Goal: Register for event/course

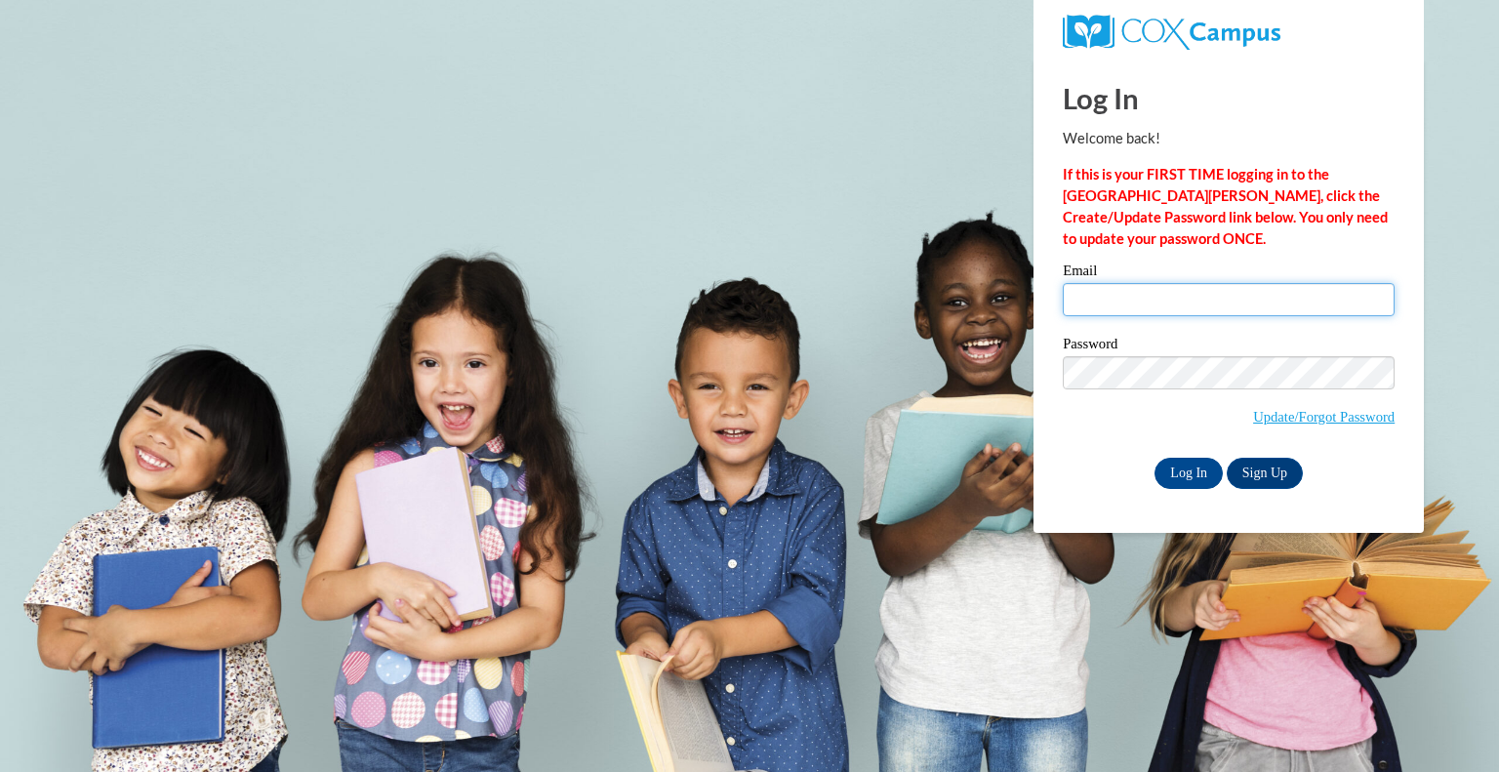
click at [1130, 302] on input "Email" at bounding box center [1229, 299] width 332 height 33
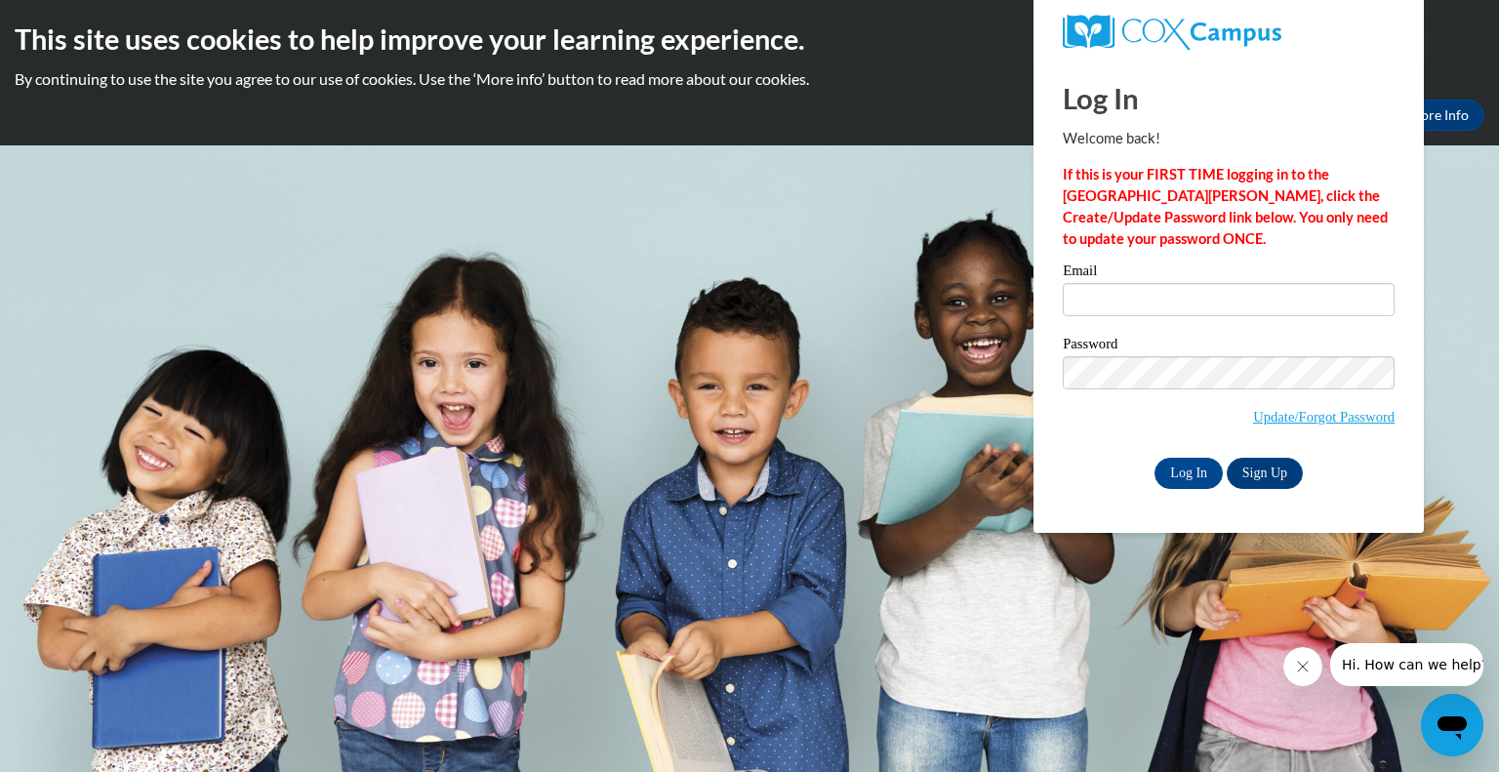
click at [917, 136] on div "This site uses cookies to help improve your learning experience. By continuing …" at bounding box center [749, 72] width 1499 height 145
click at [1131, 299] on input "Email" at bounding box center [1229, 299] width 332 height 33
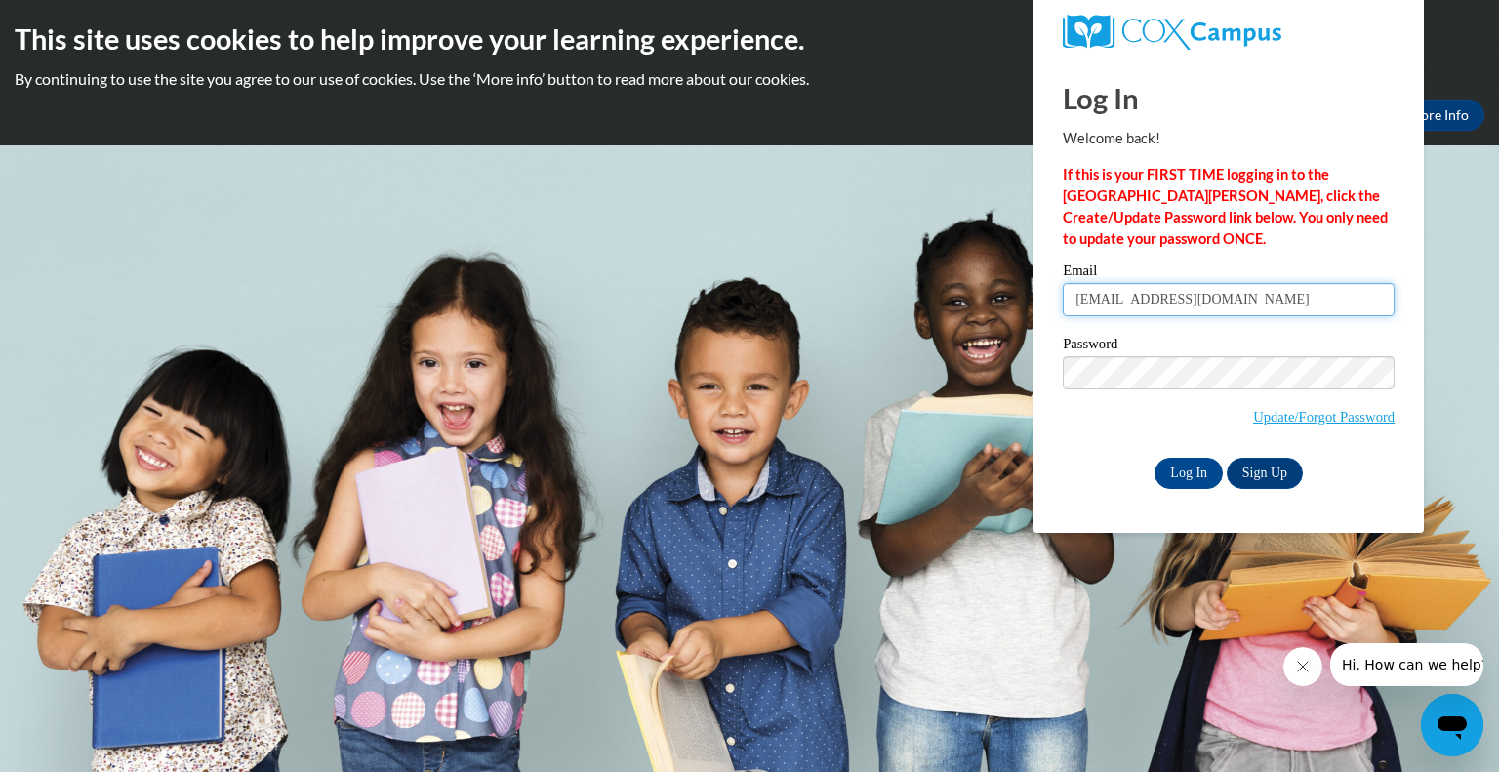
type input "[EMAIL_ADDRESS][DOMAIN_NAME]"
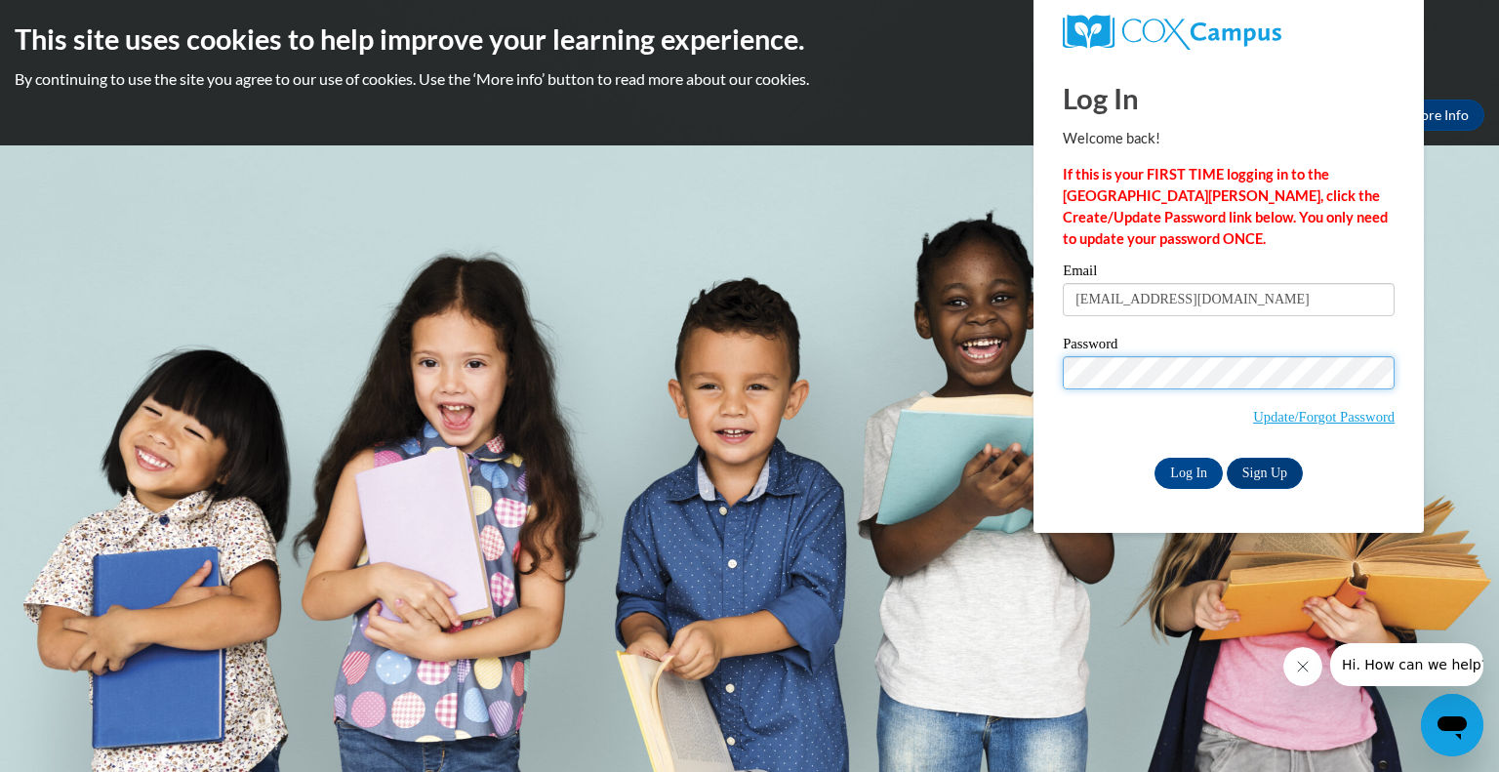
click at [1155, 458] on input "Log In" at bounding box center [1189, 473] width 68 height 31
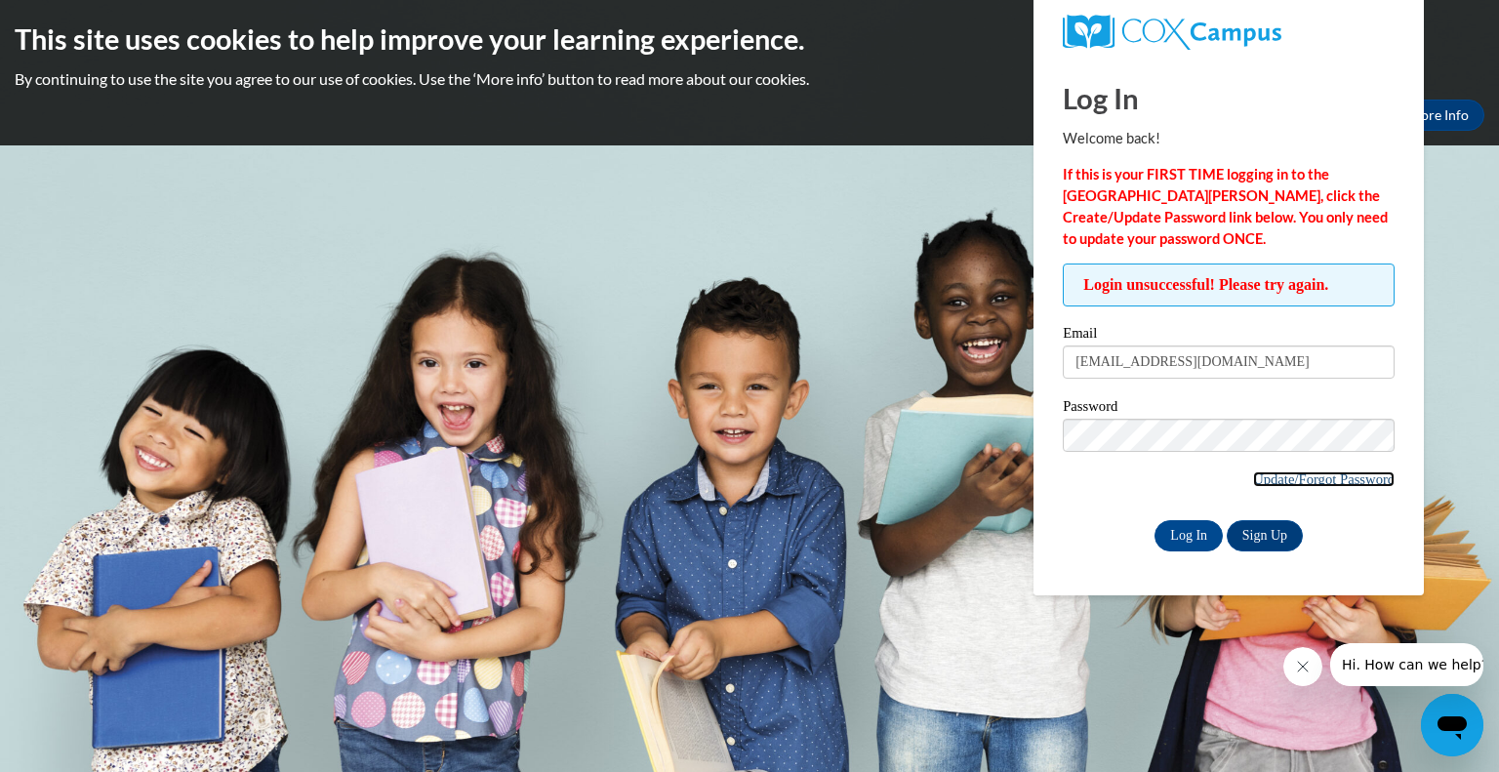
click at [1295, 482] on link "Update/Forgot Password" at bounding box center [1324, 479] width 142 height 16
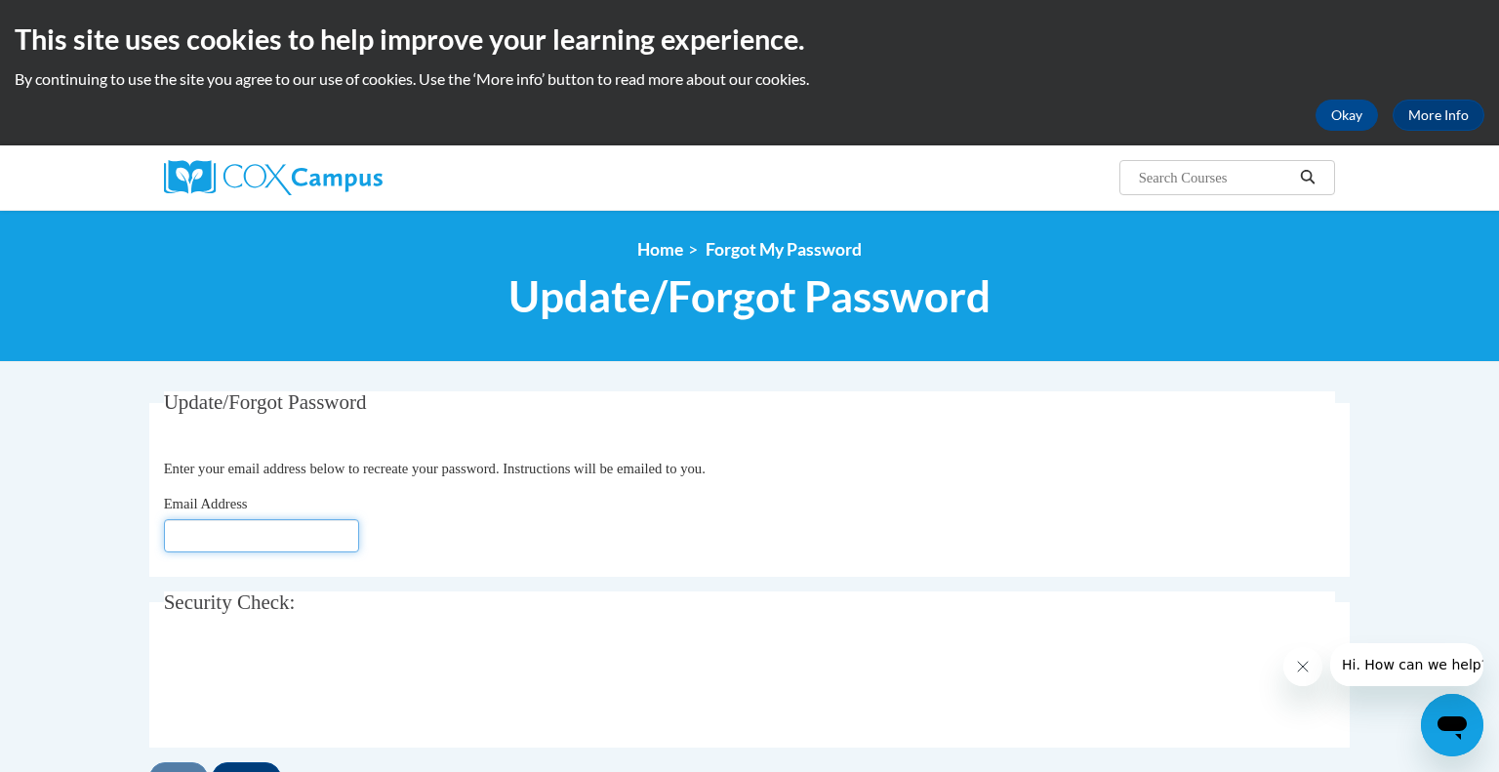
click at [322, 534] on input "Email Address" at bounding box center [261, 535] width 195 height 33
type input "[EMAIL_ADDRESS][DOMAIN_NAME]"
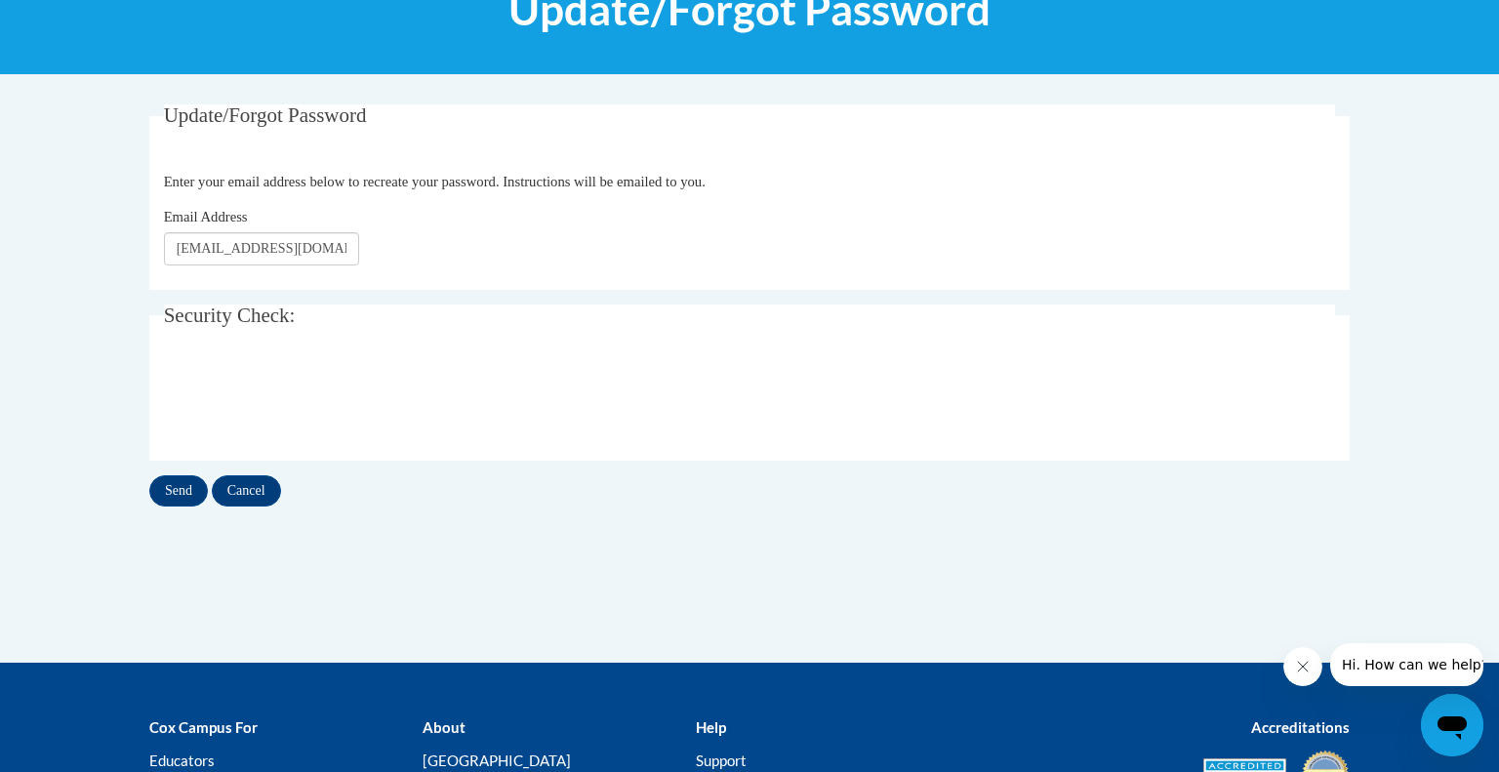
scroll to position [307, 0]
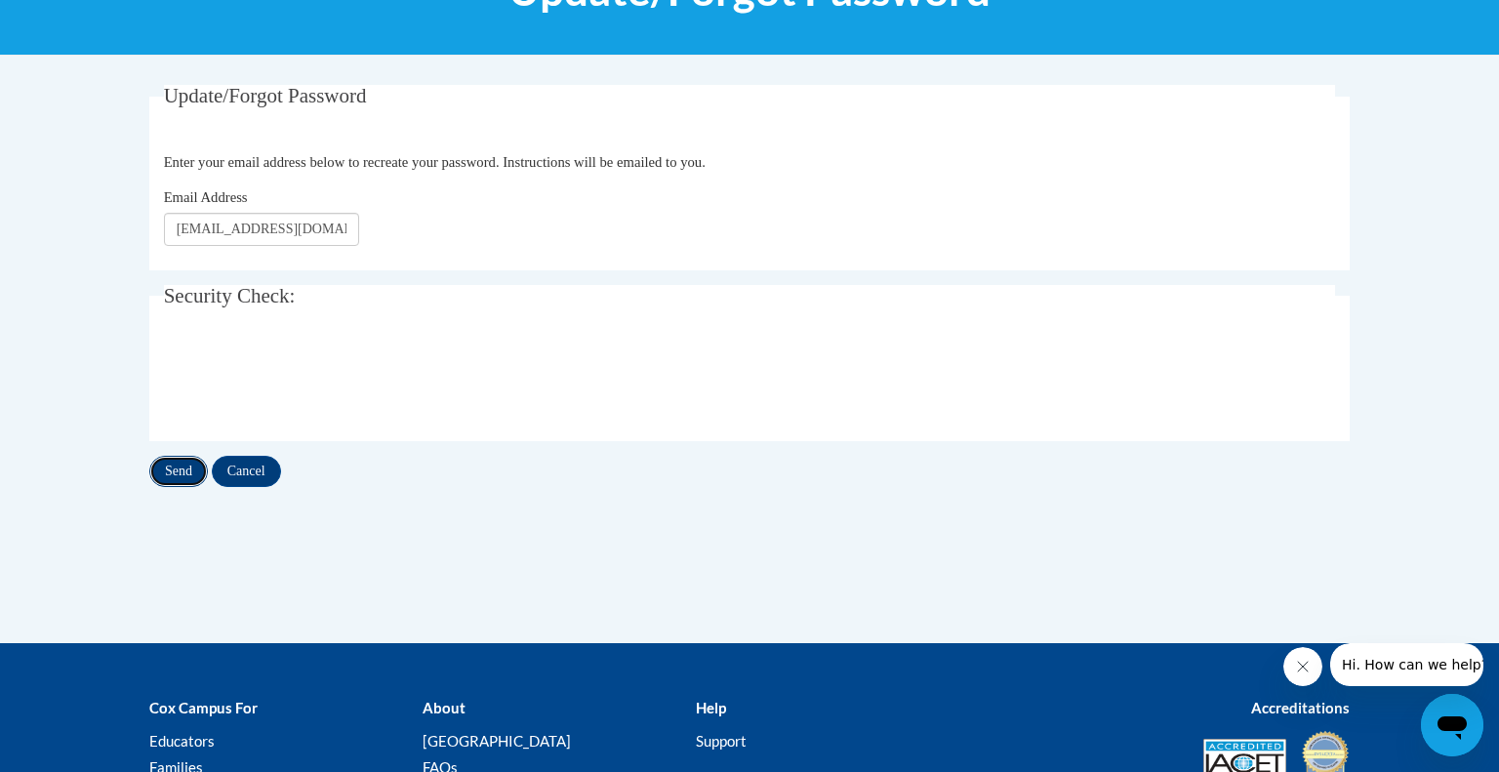
click at [185, 463] on input "Send" at bounding box center [178, 471] width 59 height 31
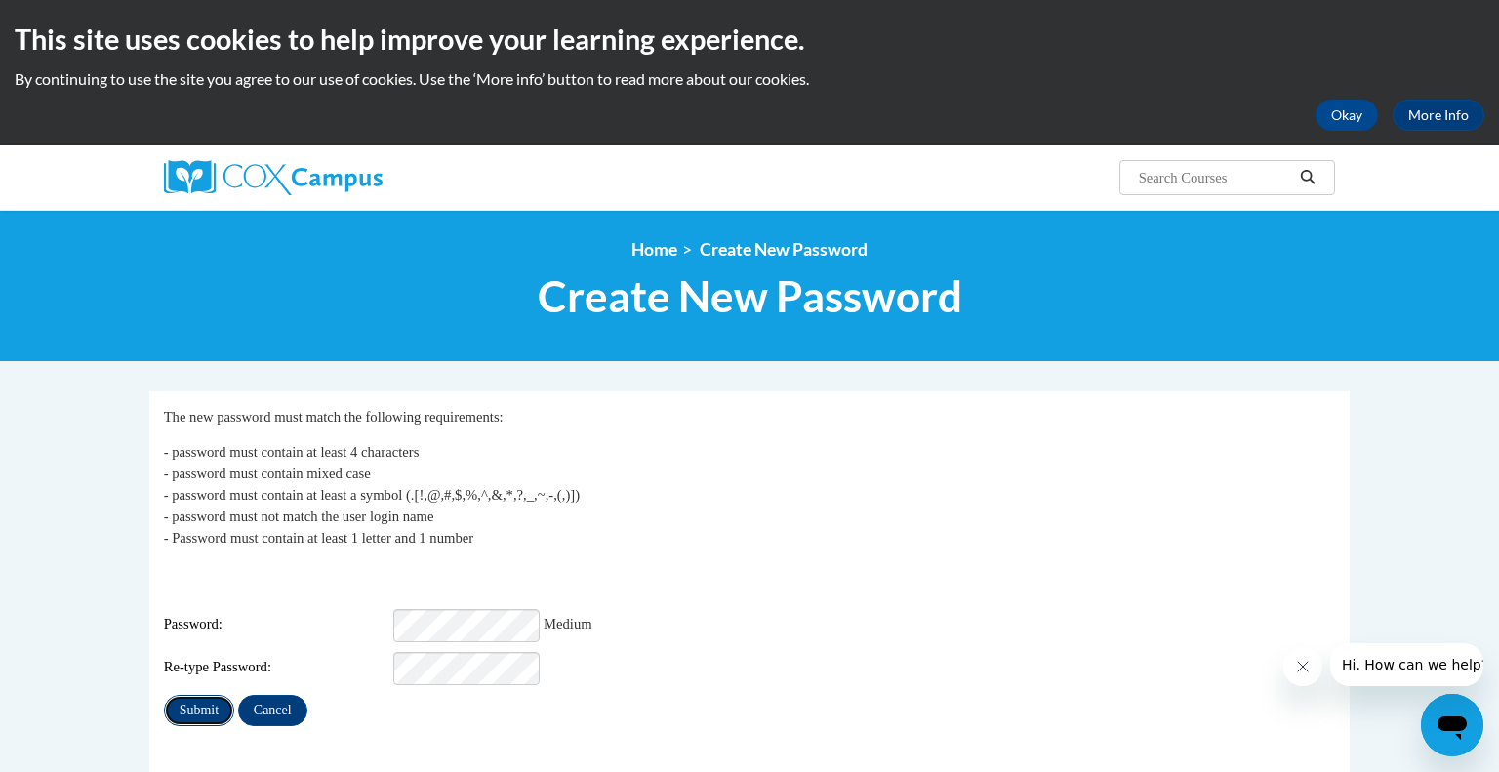
click at [202, 699] on input "Submit" at bounding box center [199, 710] width 70 height 31
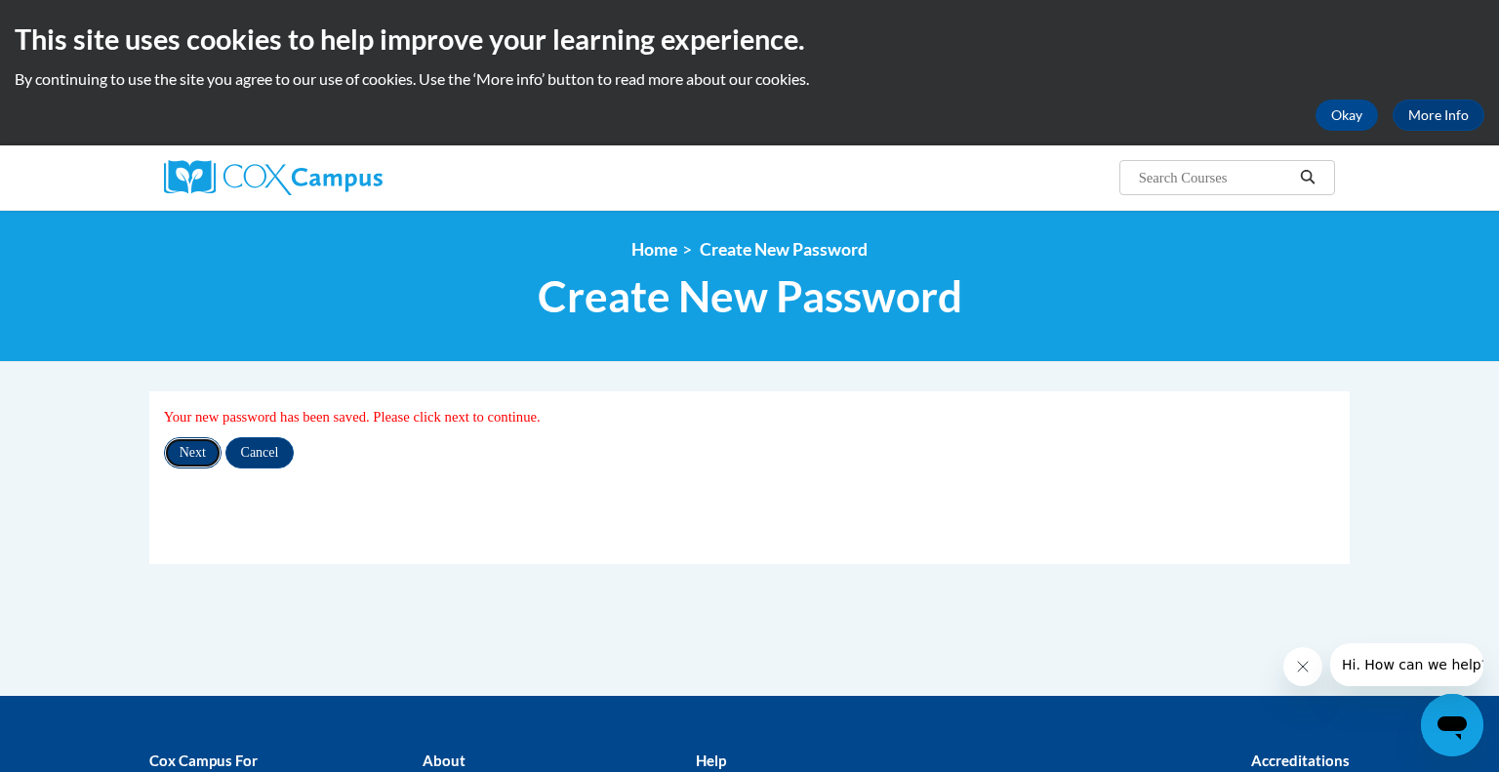
click at [200, 453] on input "Next" at bounding box center [193, 452] width 58 height 31
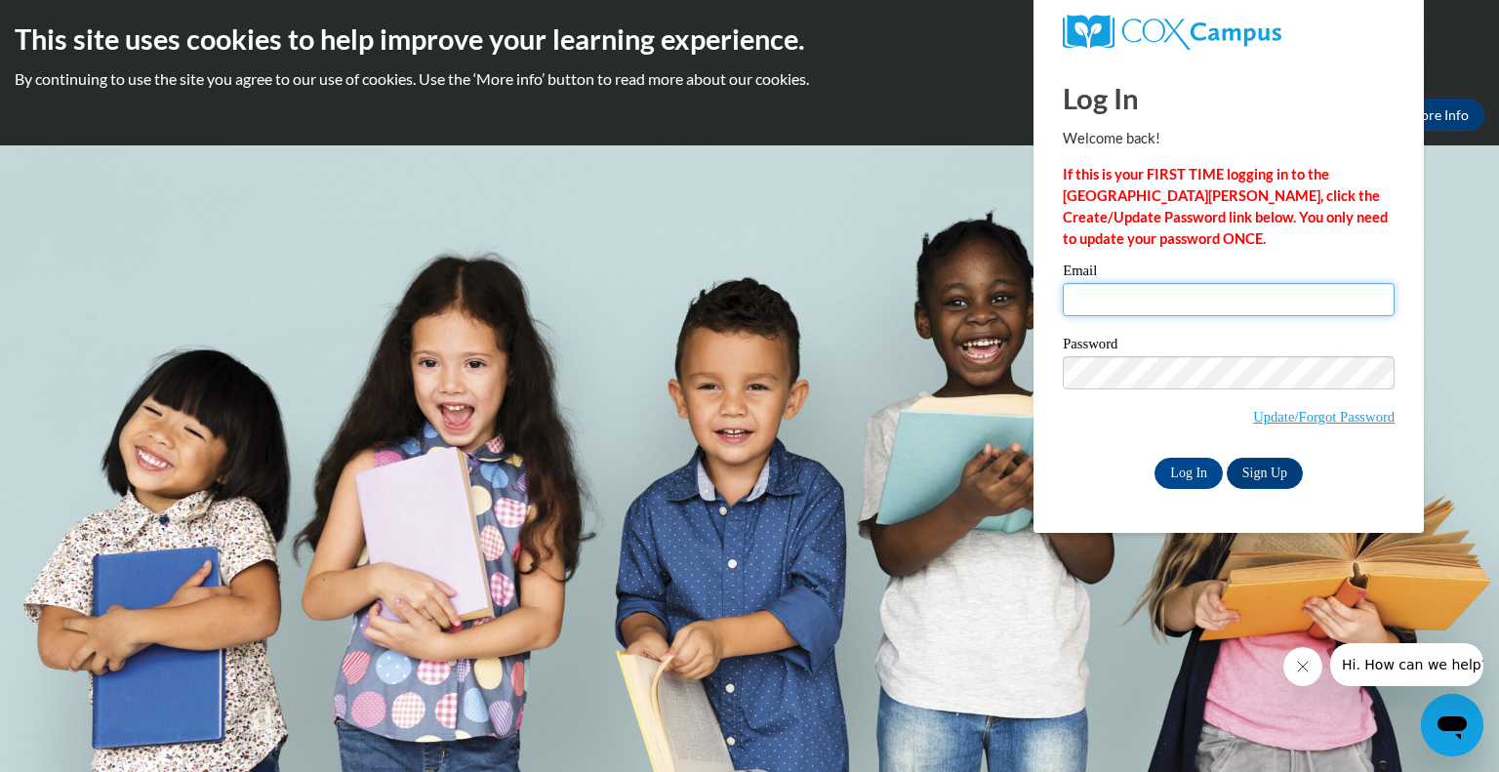
click at [1207, 303] on input "Email" at bounding box center [1229, 299] width 332 height 33
type input "alaloggia@greenfield.k12.wi.us"
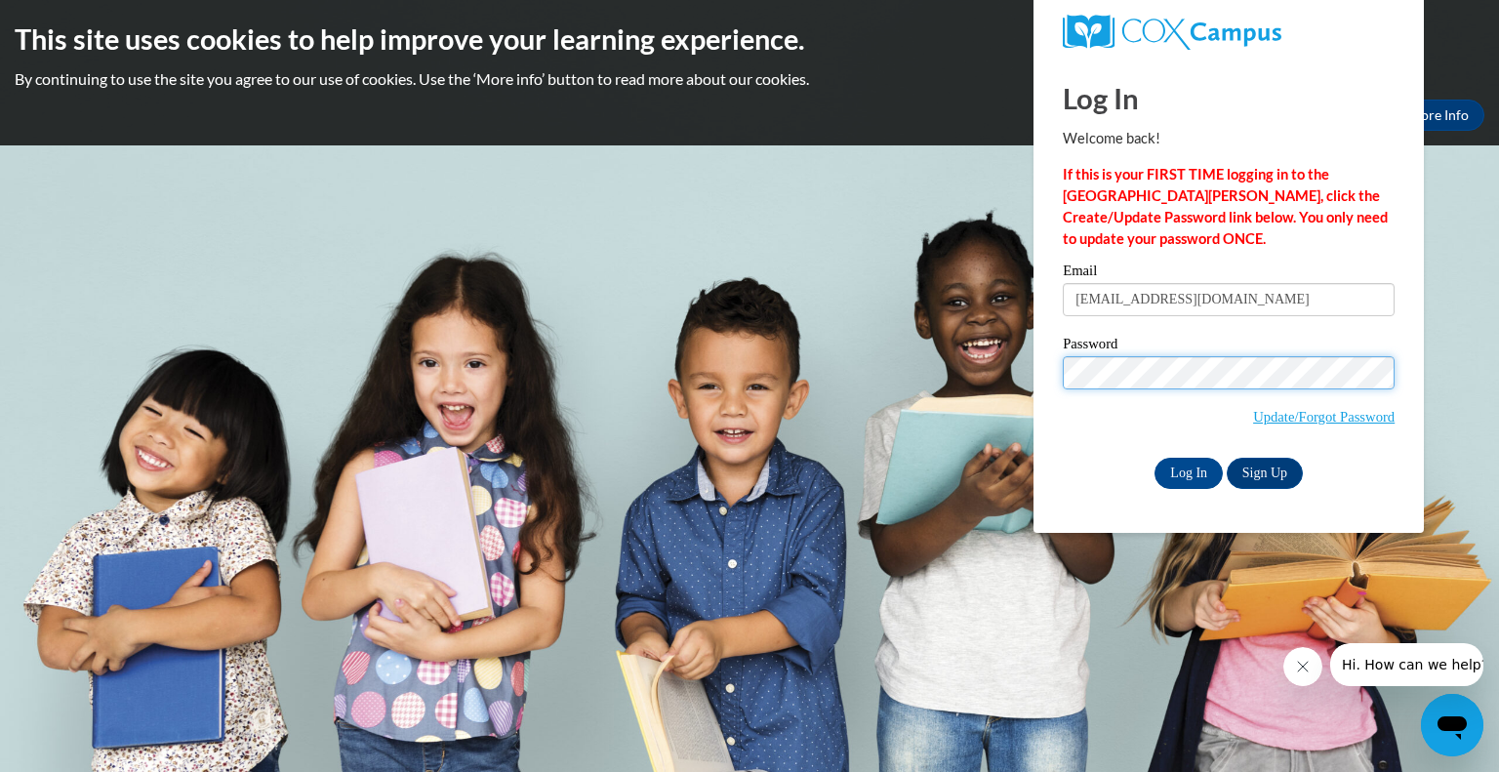
click at [1155, 458] on input "Log In" at bounding box center [1189, 473] width 68 height 31
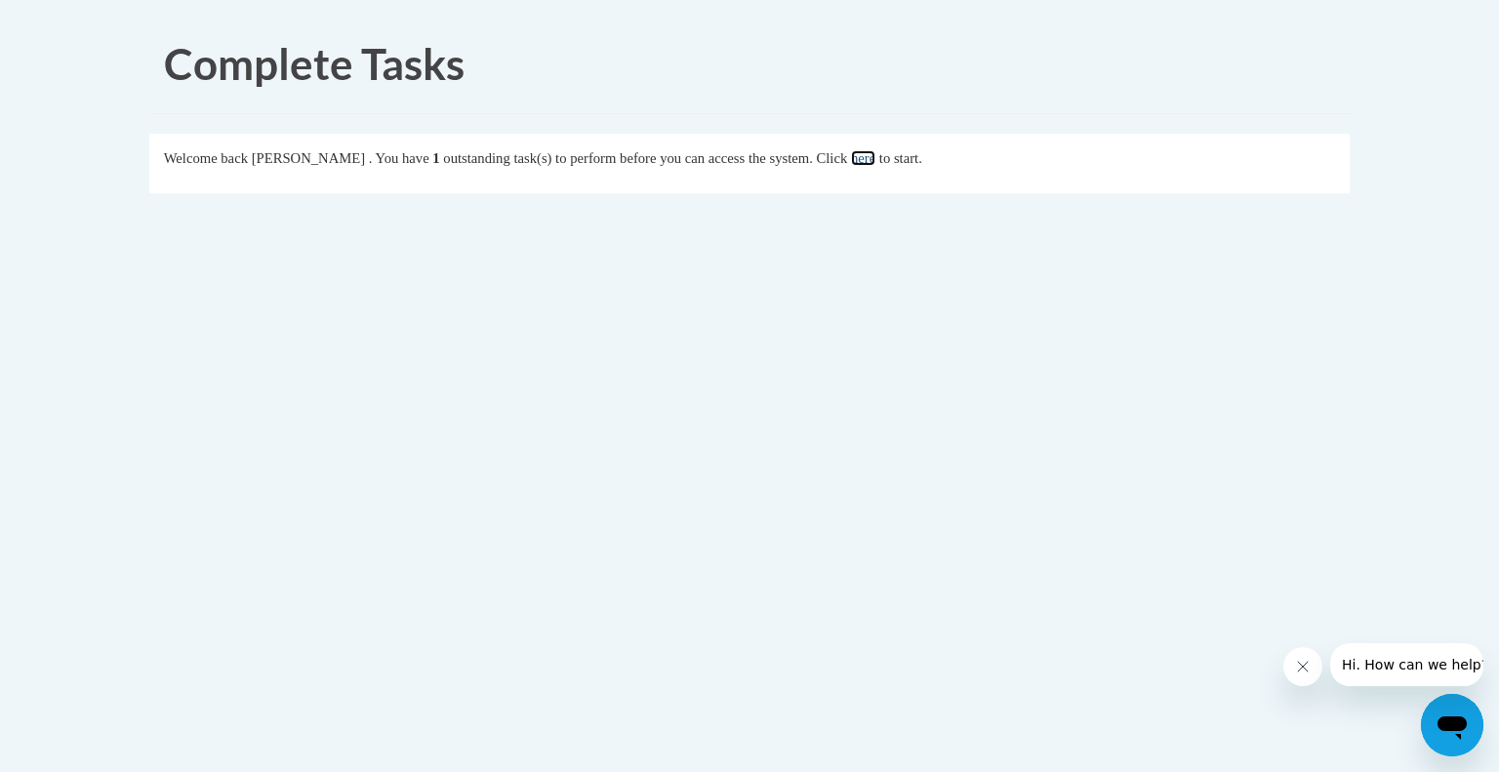
click at [876, 165] on link "here" at bounding box center [863, 158] width 24 height 16
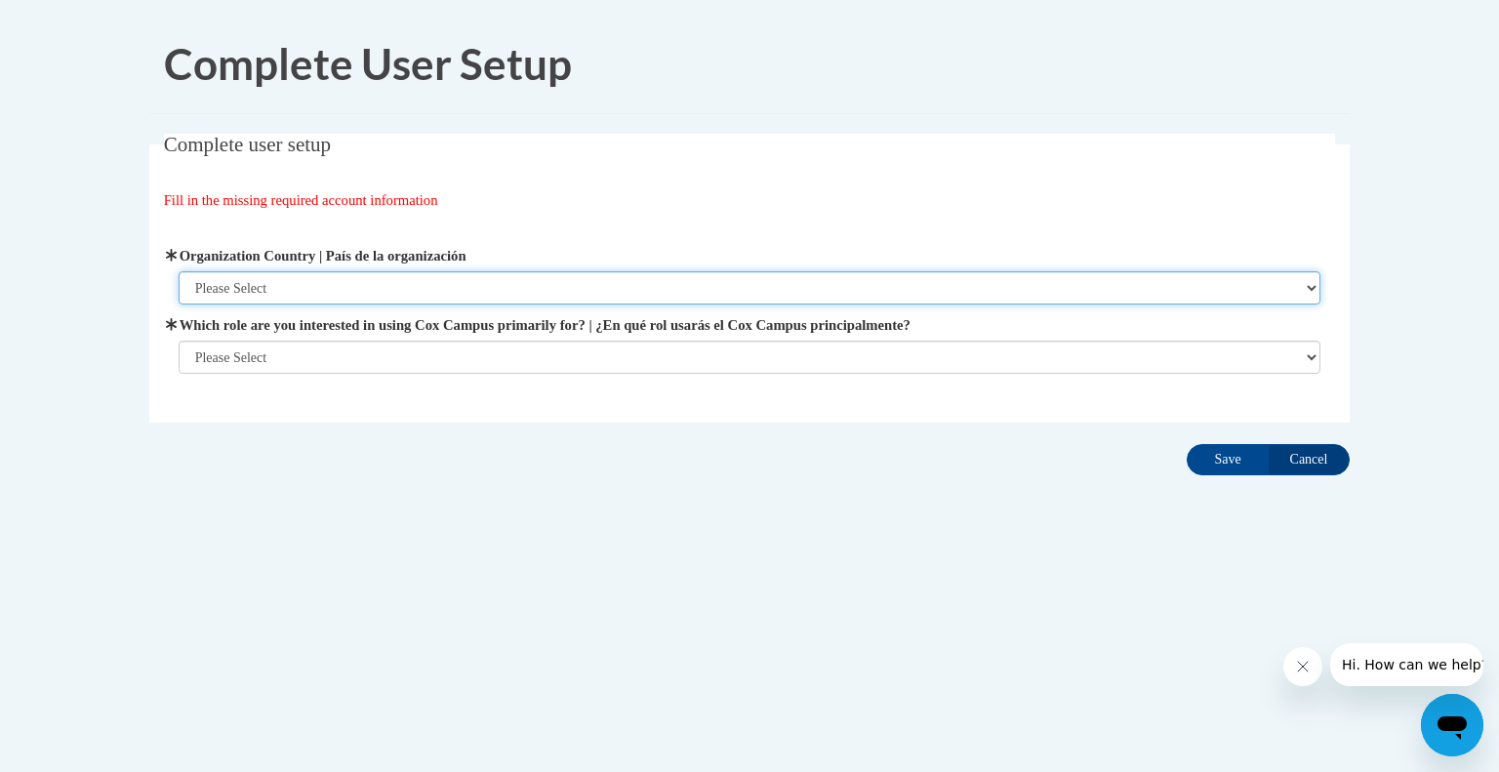
click at [307, 289] on select "Please Select United States | Estados Unidos Outside of the United States | Fue…" at bounding box center [750, 287] width 1143 height 33
select select "ad49bcad-a171-4b2e-b99c-48b446064914"
click at [179, 271] on select "Please Select United States | Estados Unidos Outside of the United States | Fue…" at bounding box center [750, 287] width 1143 height 33
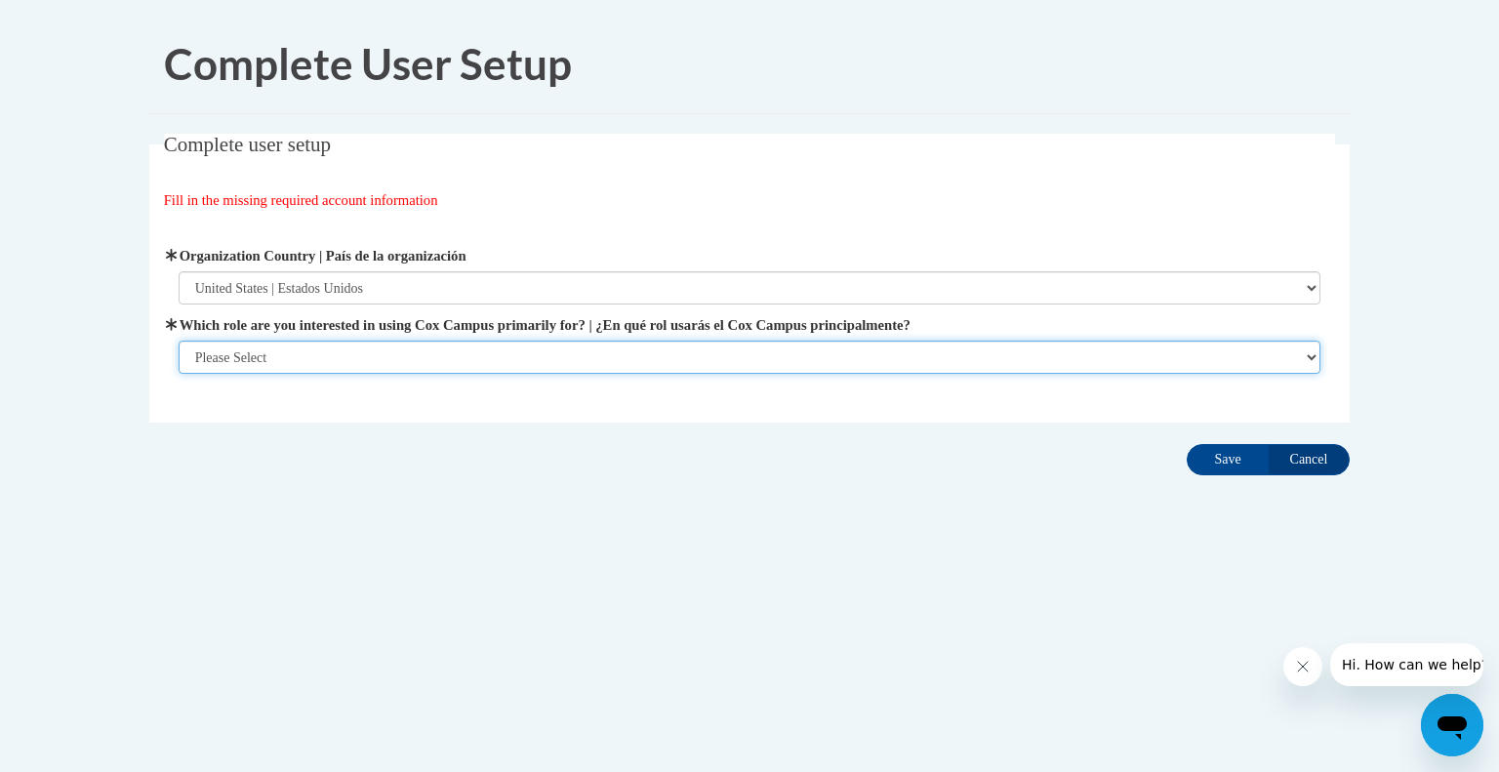
click at [257, 364] on select "Please Select College/University | Colegio/Universidad Community/Nonprofit Part…" at bounding box center [750, 357] width 1143 height 33
select select "fbf2d438-af2f-41f8-98f1-81c410e29de3"
click at [179, 374] on select "Please Select College/University | Colegio/Universidad Community/Nonprofit Part…" at bounding box center [750, 357] width 1143 height 33
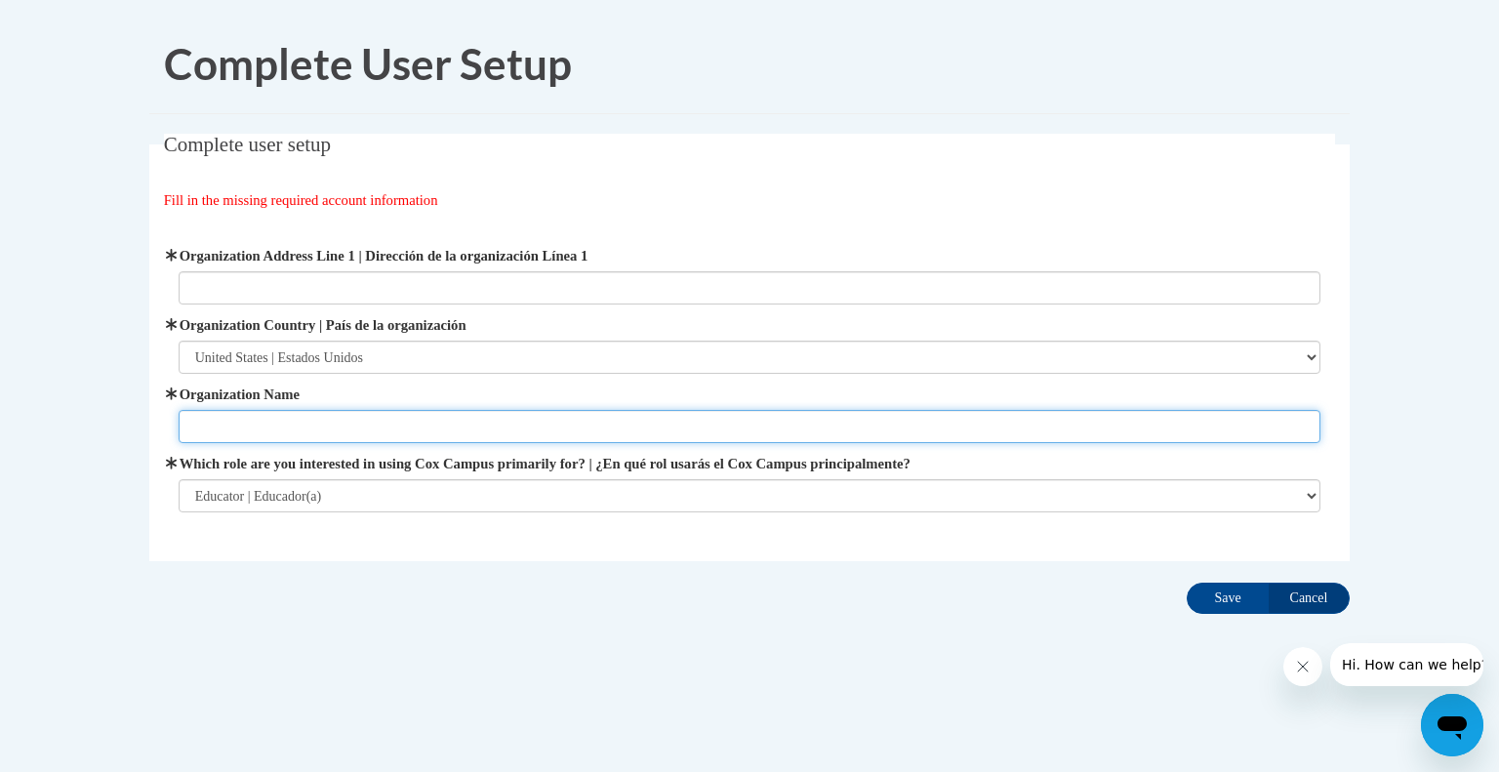
click at [395, 426] on input "Organization Name" at bounding box center [750, 426] width 1143 height 33
type input "school district of greenfield"
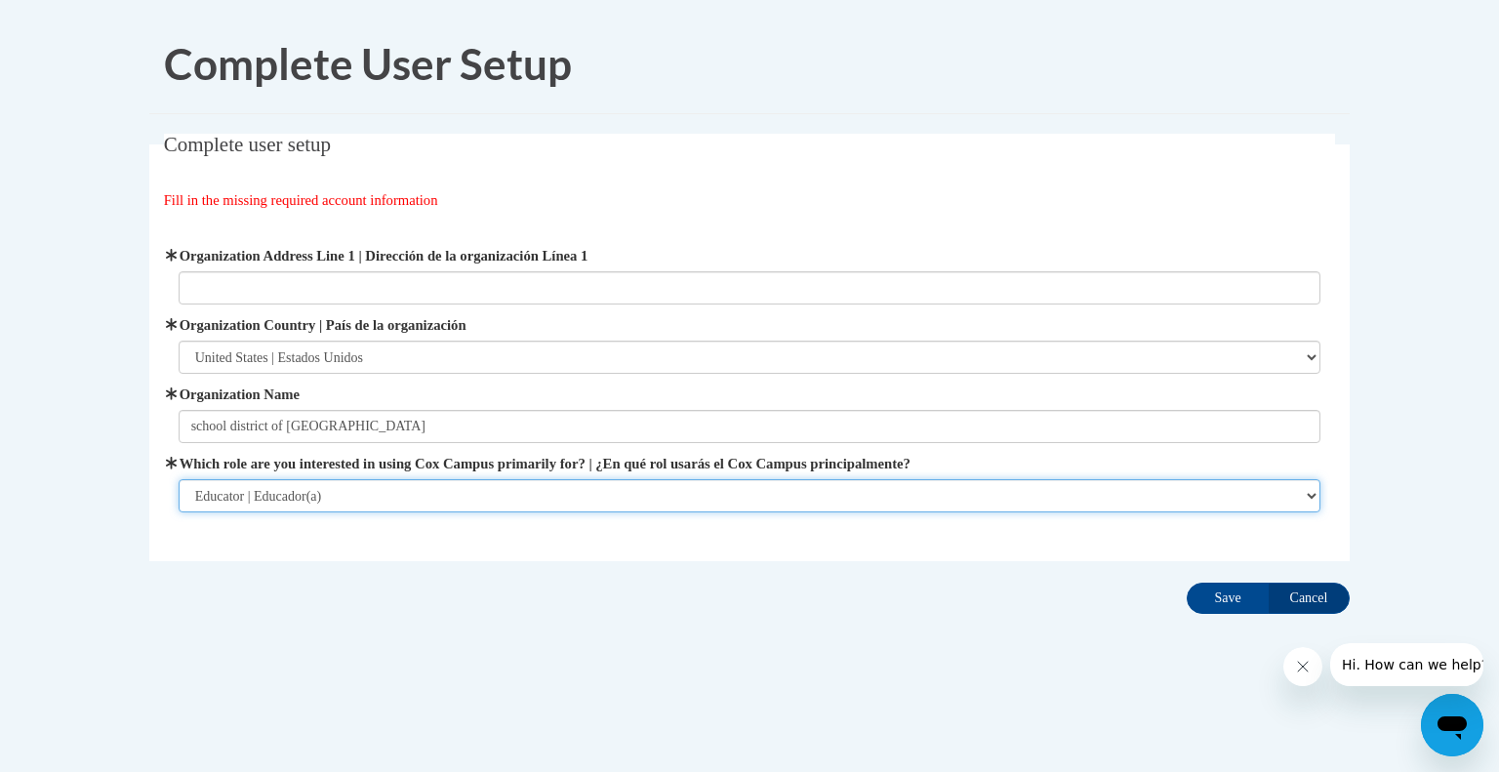
click at [463, 498] on select "Please Select College/University | Colegio/Universidad Community/Nonprofit Part…" at bounding box center [750, 495] width 1143 height 33
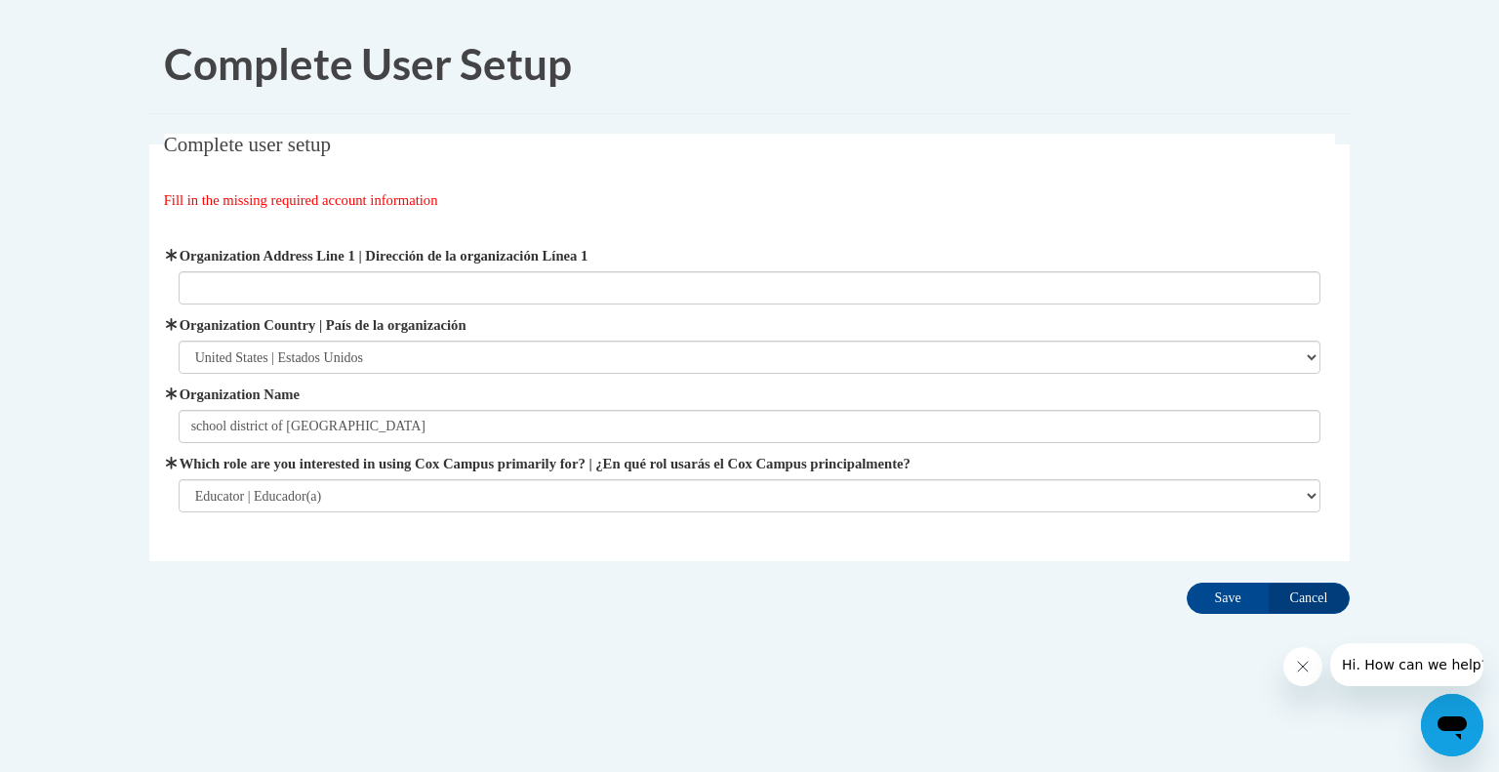
click at [1404, 417] on body "Complete User Setup Complete user setup Fill in the missing required account in…" at bounding box center [749, 386] width 1499 height 772
click at [1230, 596] on input "Save" at bounding box center [1228, 598] width 82 height 31
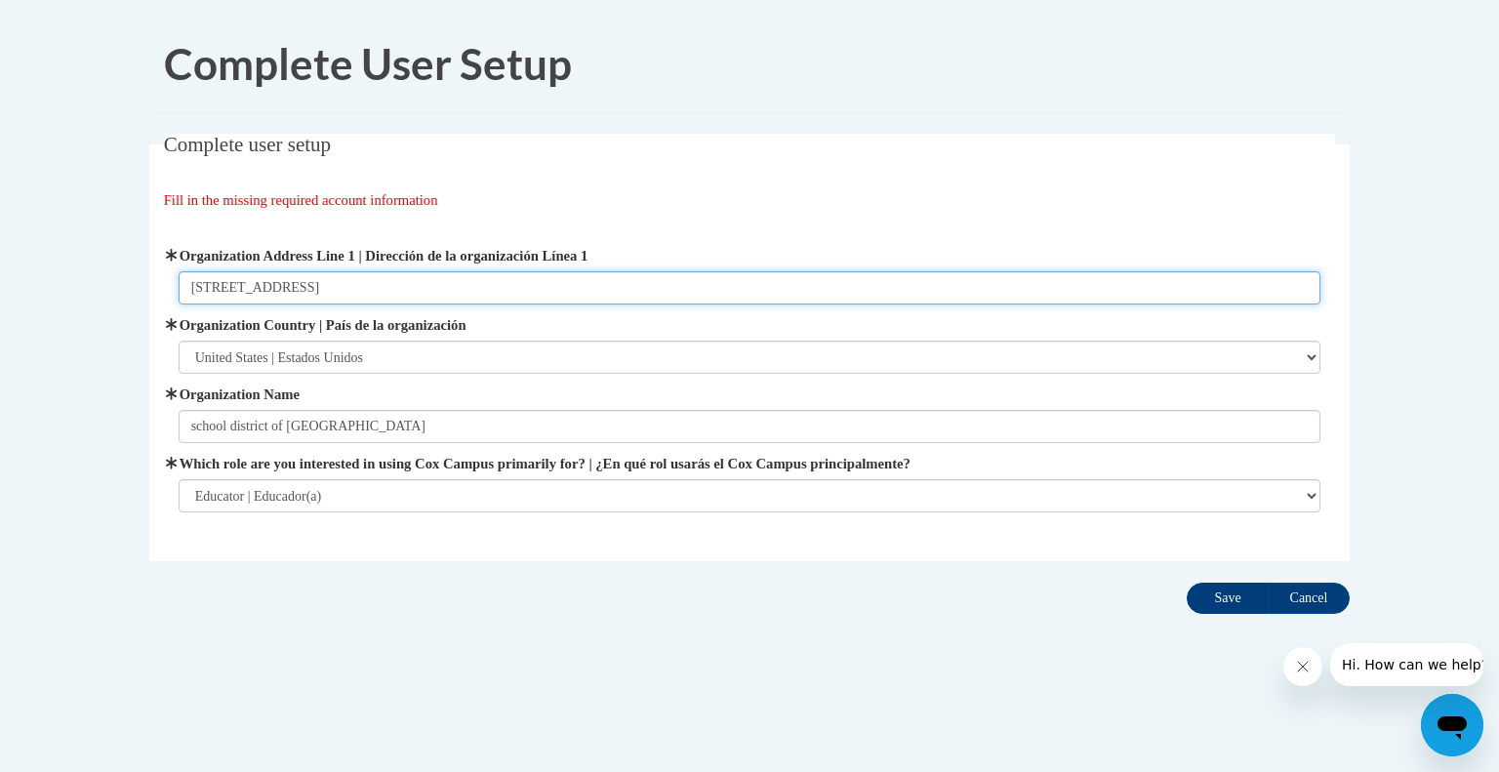
type input "4850 s 60th st Greenfield WI 53220"
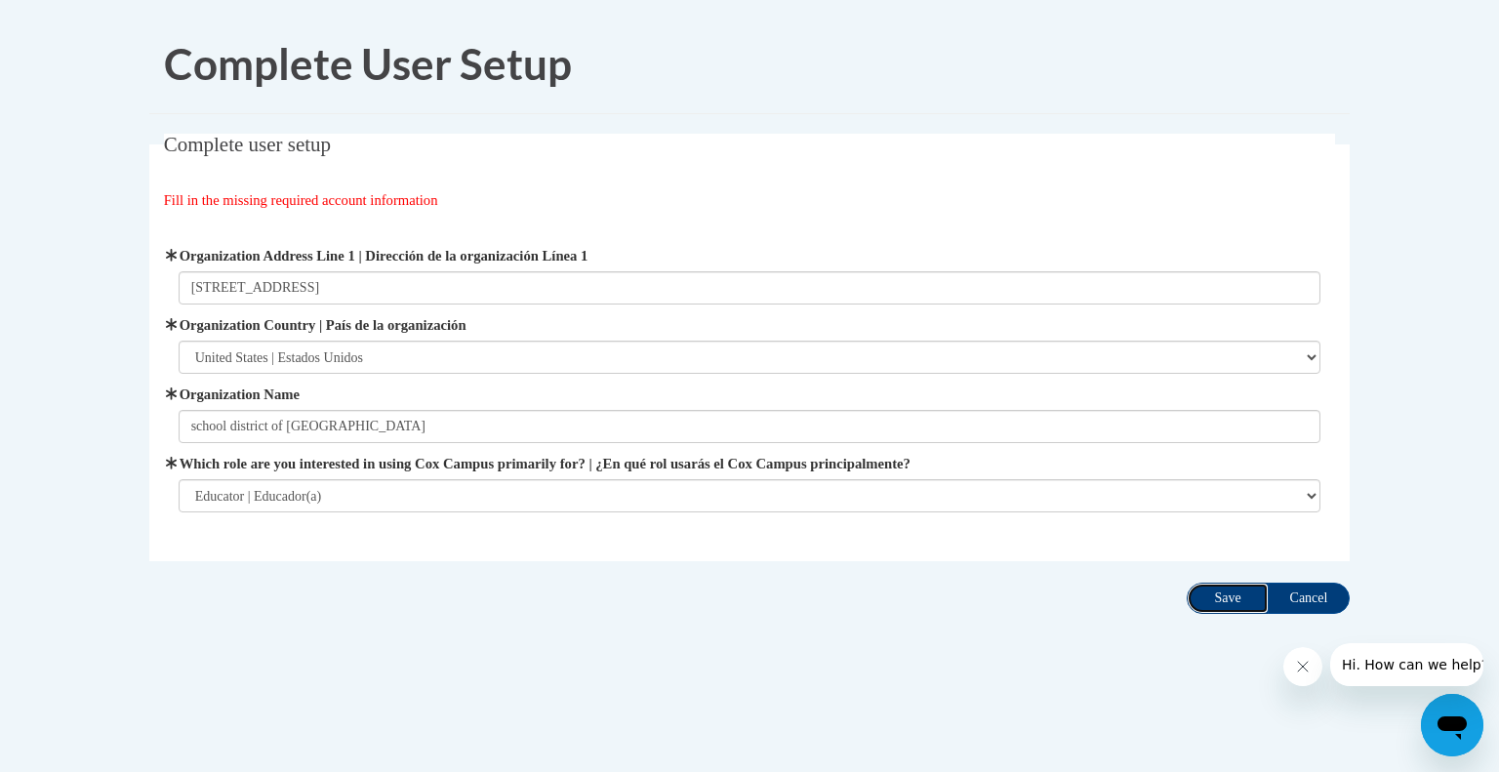
click at [1224, 598] on input "Save" at bounding box center [1228, 598] width 82 height 31
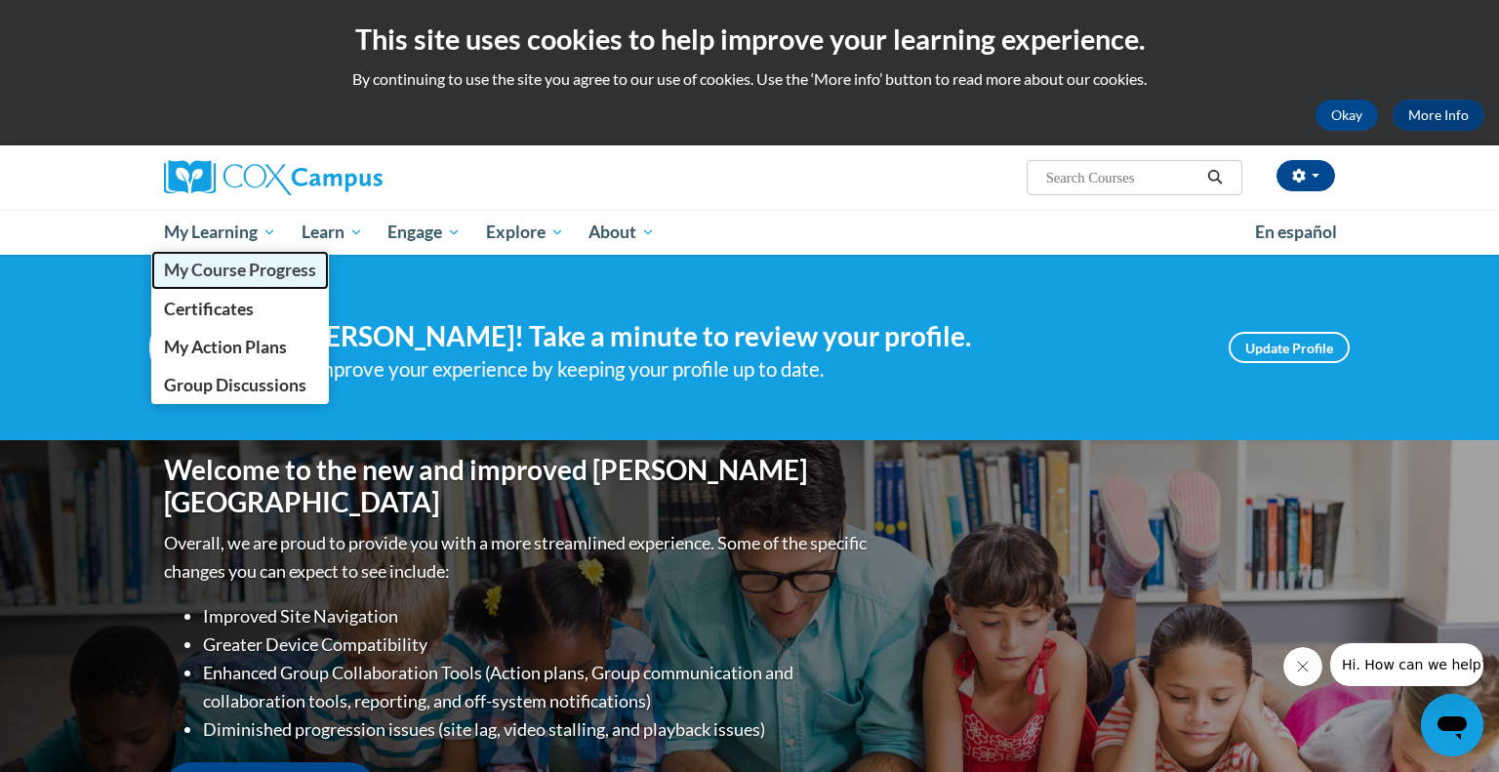
click at [220, 266] on span "My Course Progress" at bounding box center [240, 270] width 152 height 20
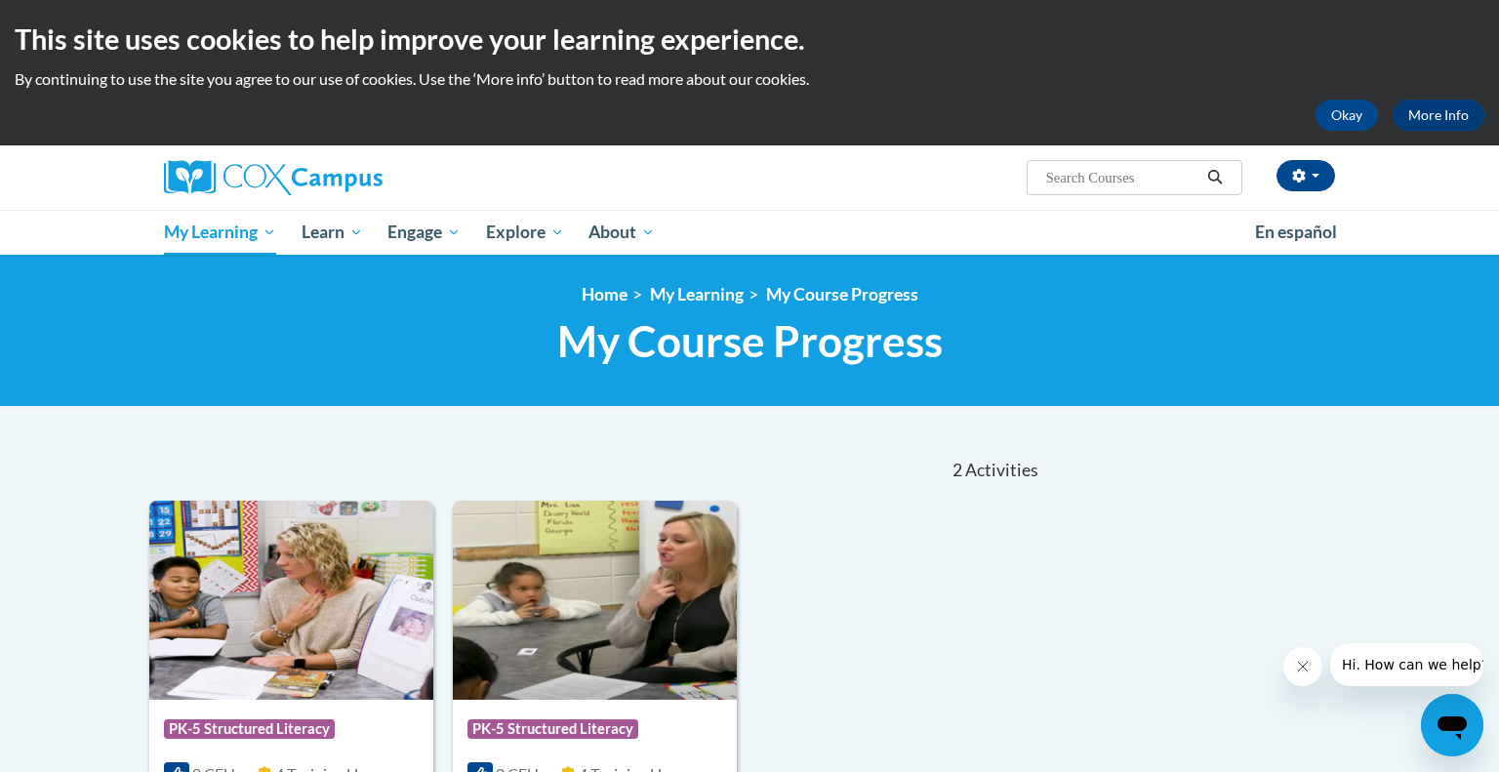
click at [1140, 184] on input "Search..." at bounding box center [1122, 177] width 156 height 23
type input "writing"
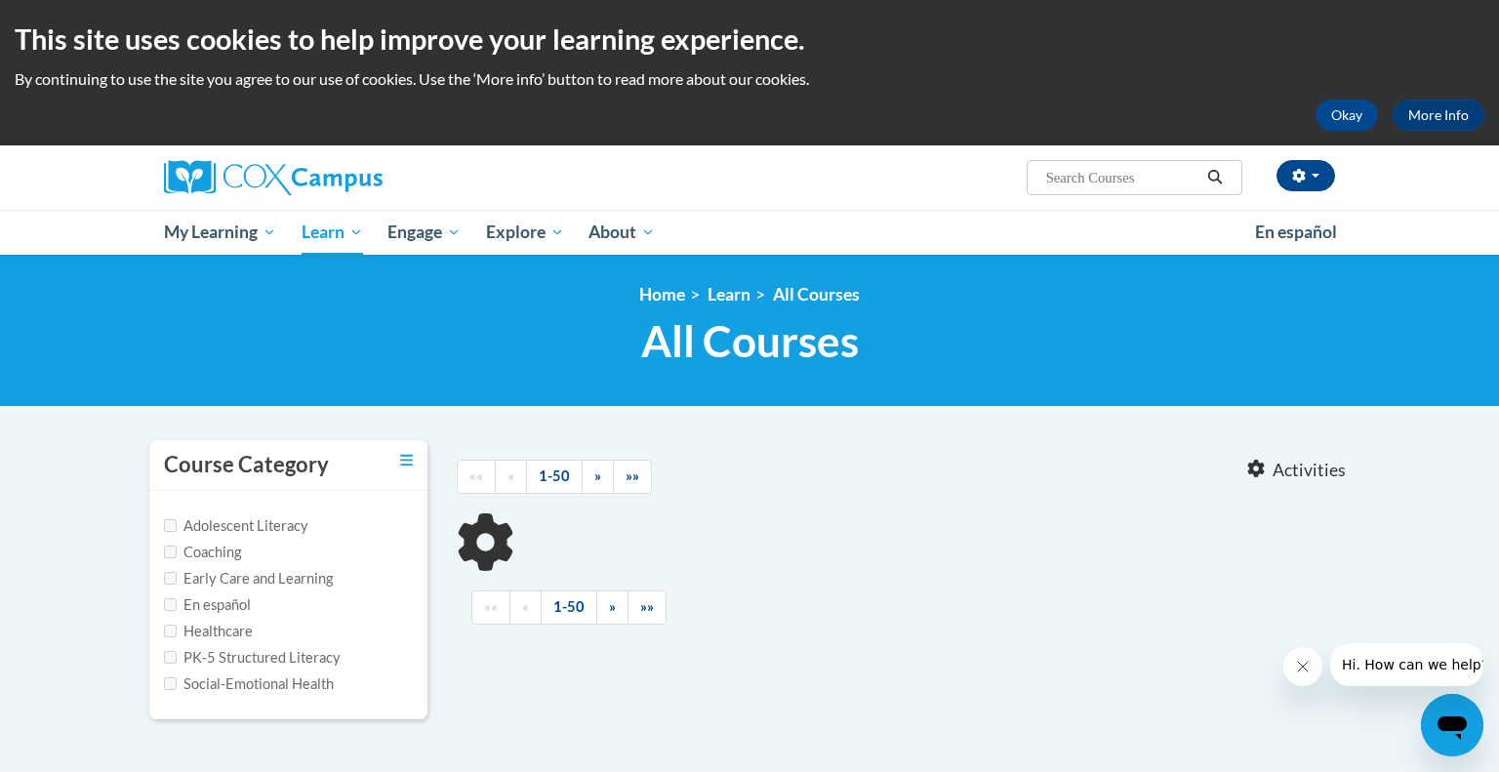
type input "writing"
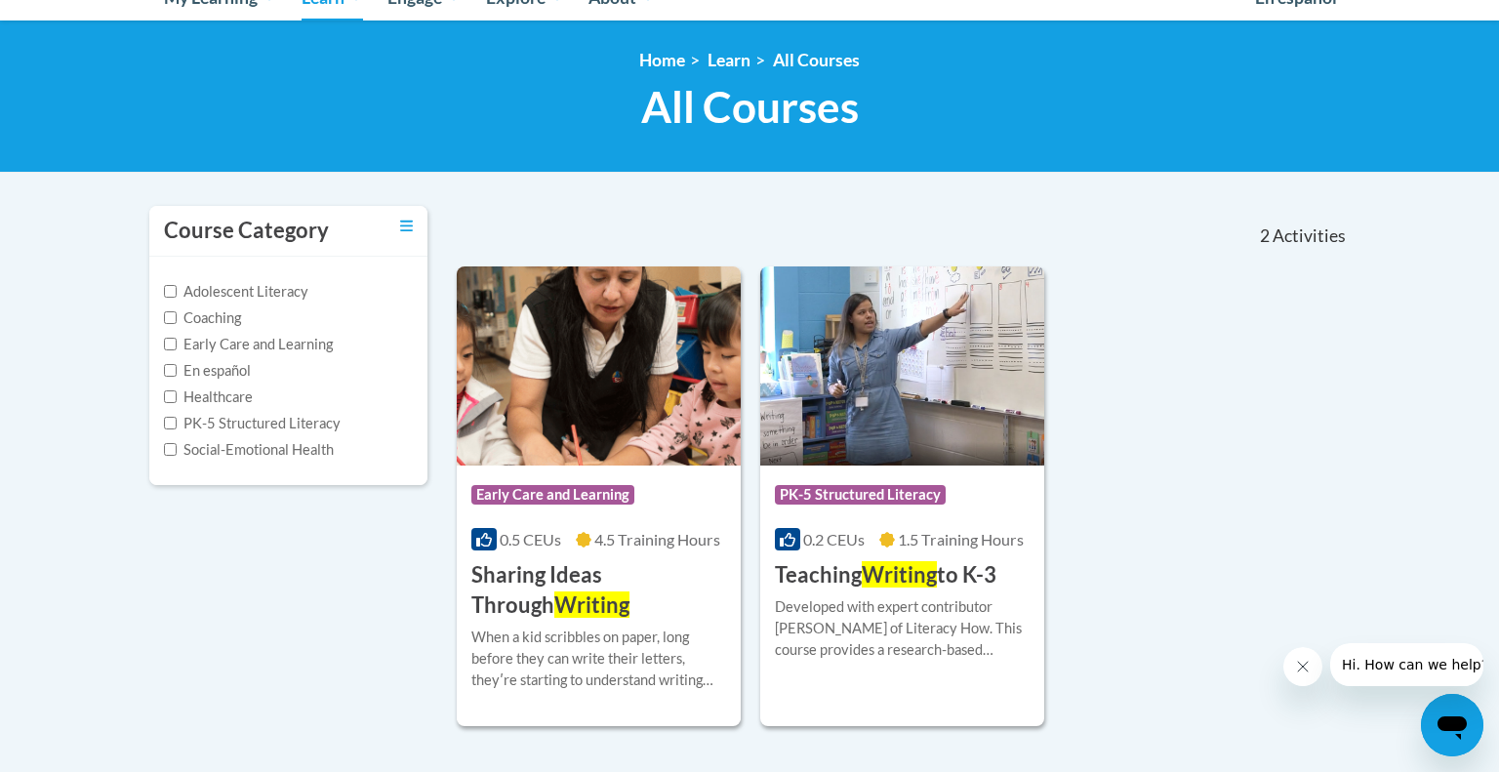
scroll to position [273, 0]
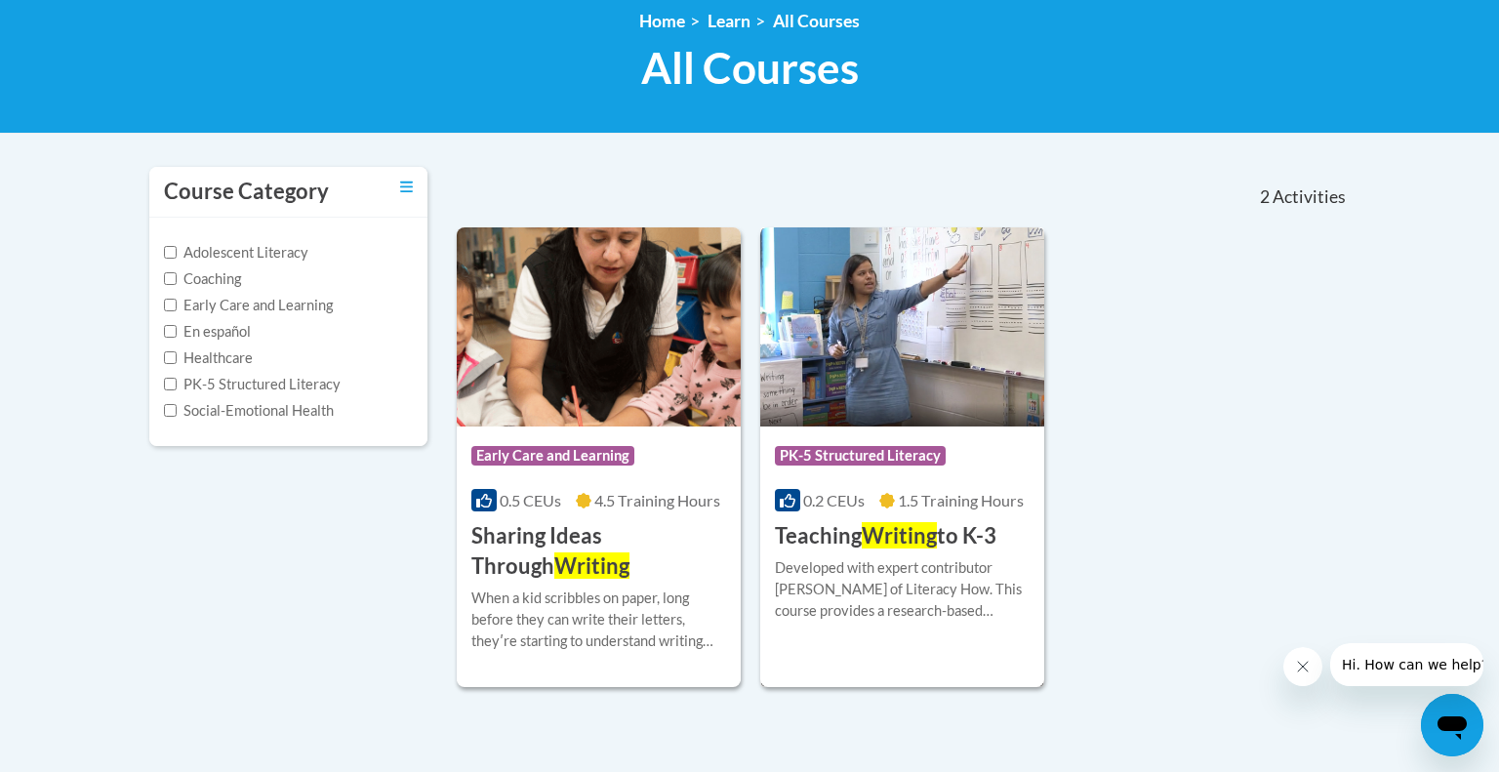
click at [948, 351] on img at bounding box center [902, 326] width 284 height 199
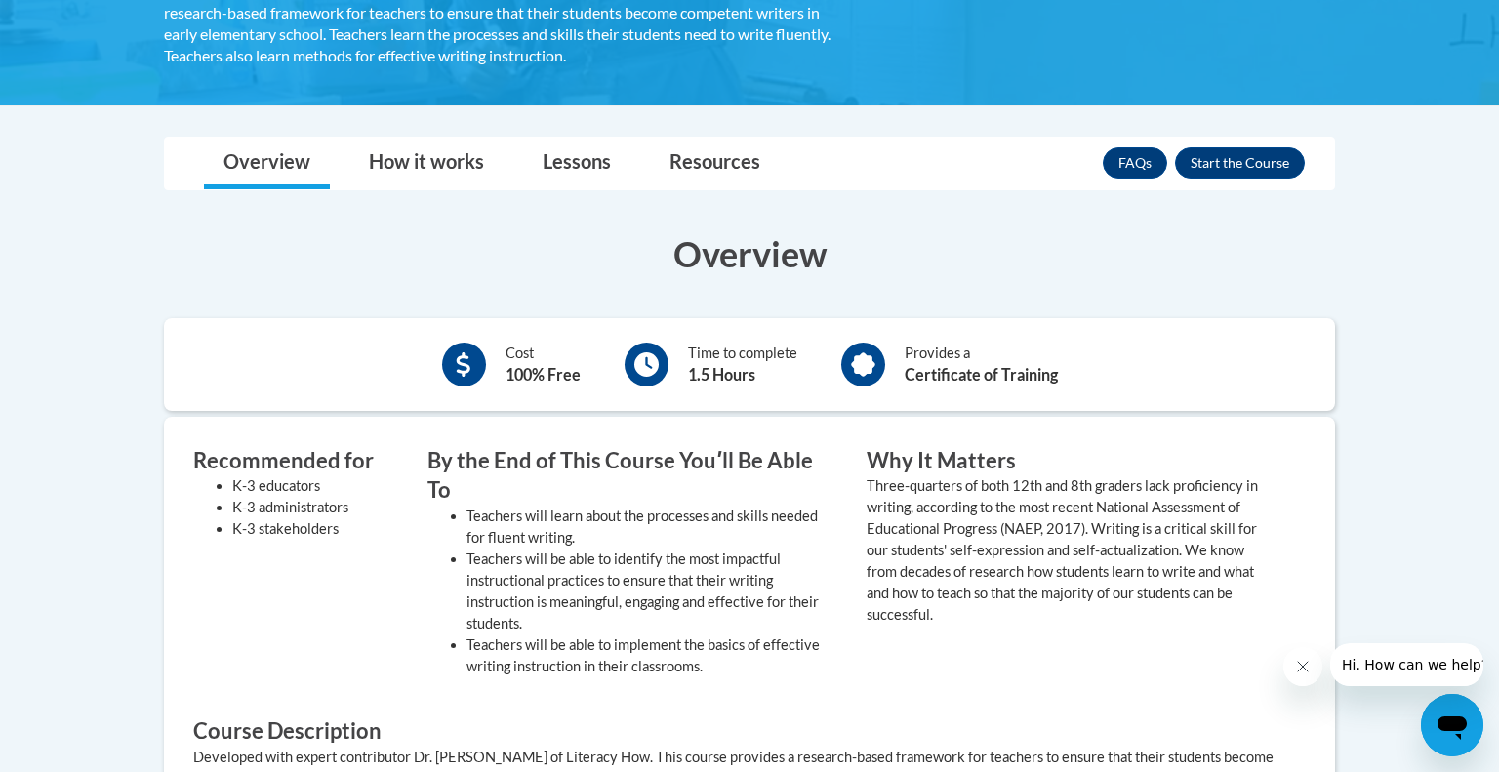
scroll to position [430, 0]
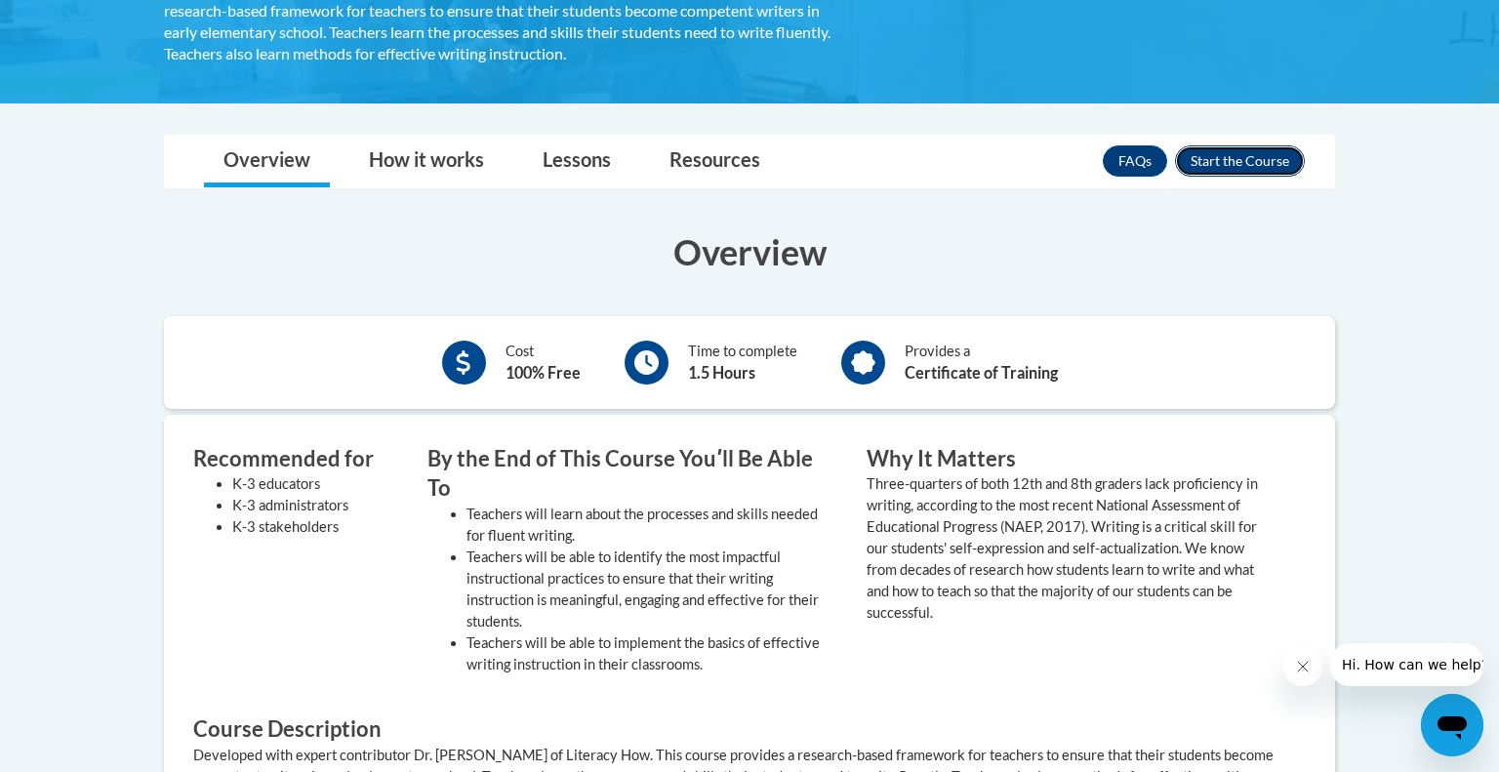
click at [1271, 149] on button "Enroll" at bounding box center [1240, 160] width 130 height 31
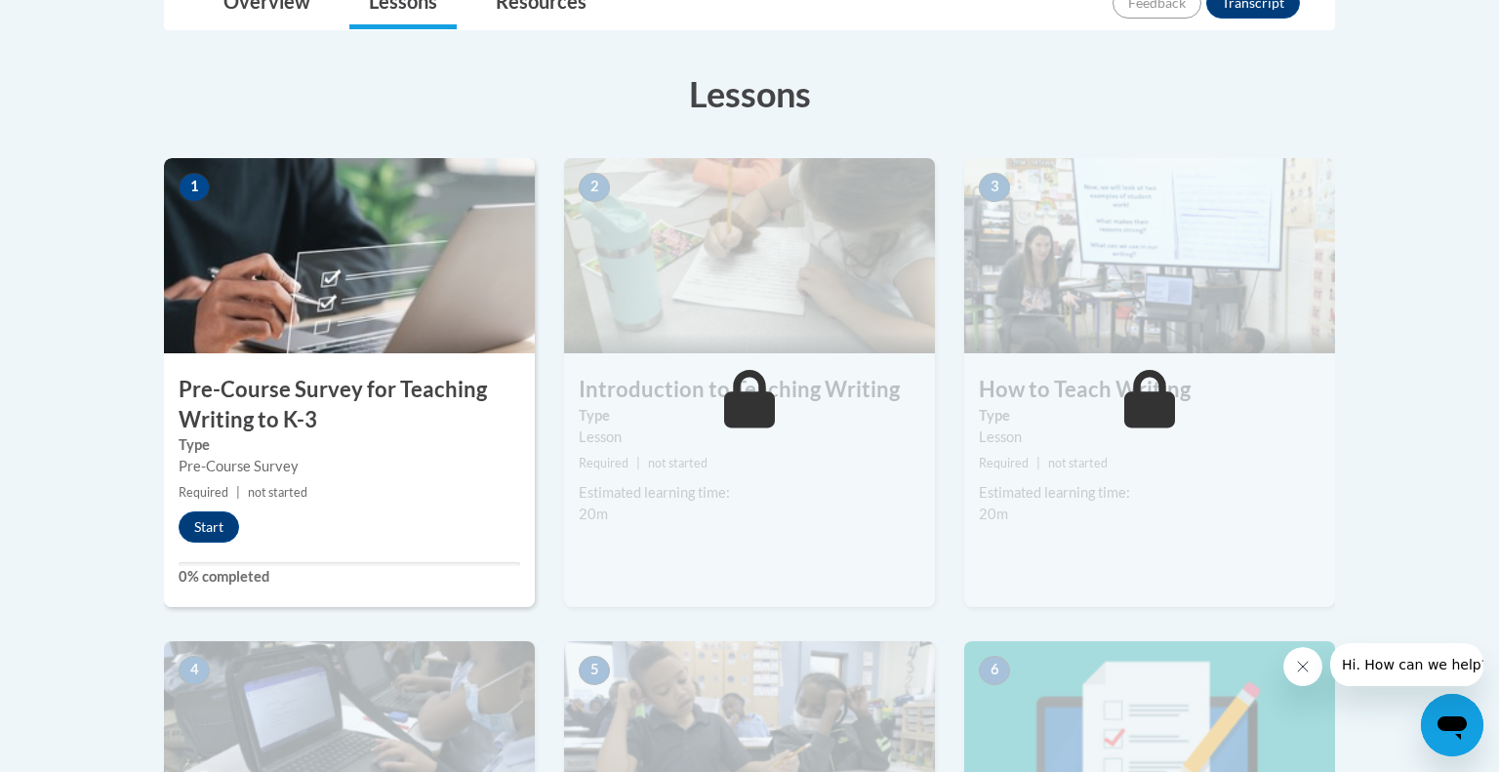
scroll to position [508, 0]
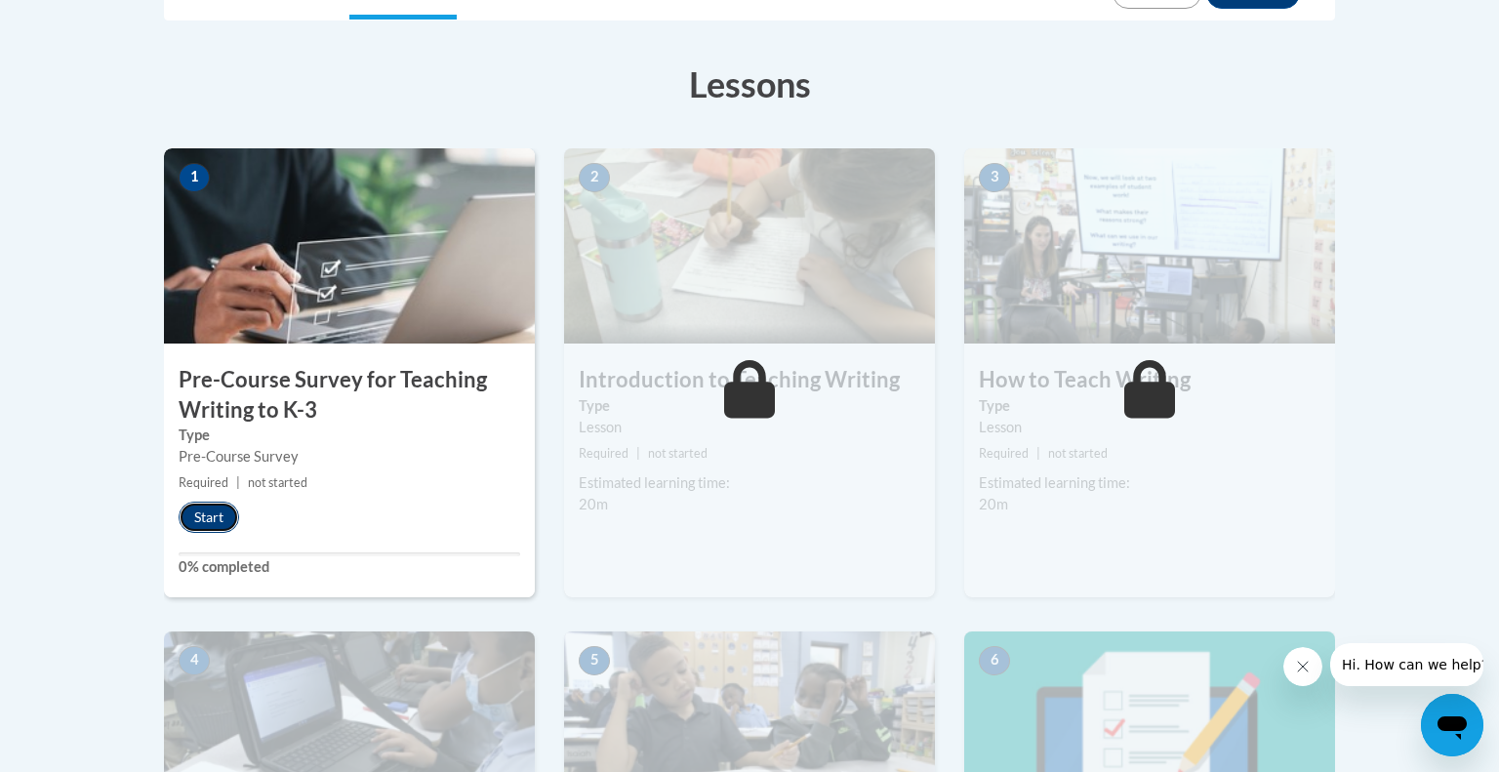
click at [223, 511] on button "Start" at bounding box center [209, 517] width 61 height 31
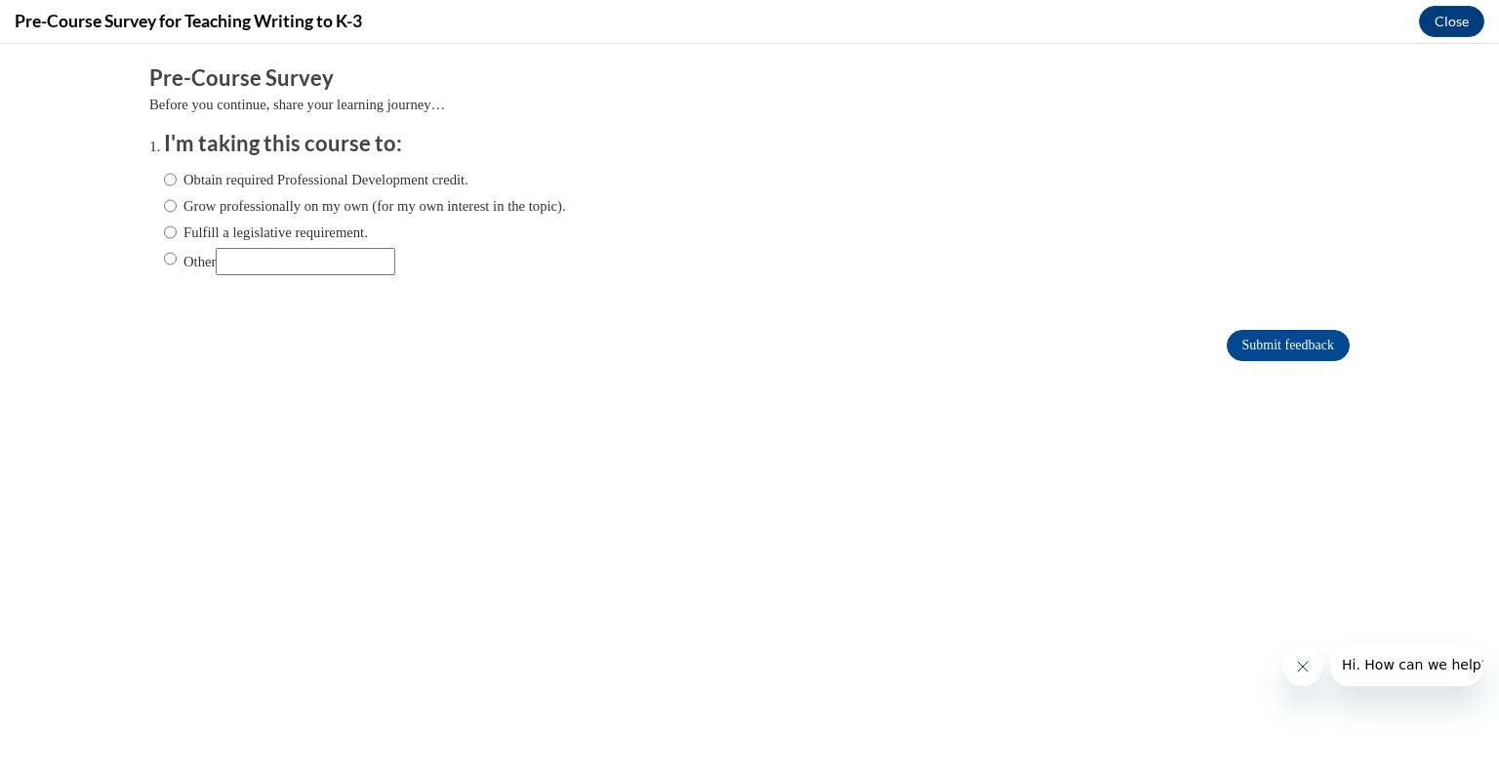
scroll to position [0, 0]
click at [172, 234] on input "Fulfill a legislative requirement." at bounding box center [170, 232] width 13 height 21
radio input "true"
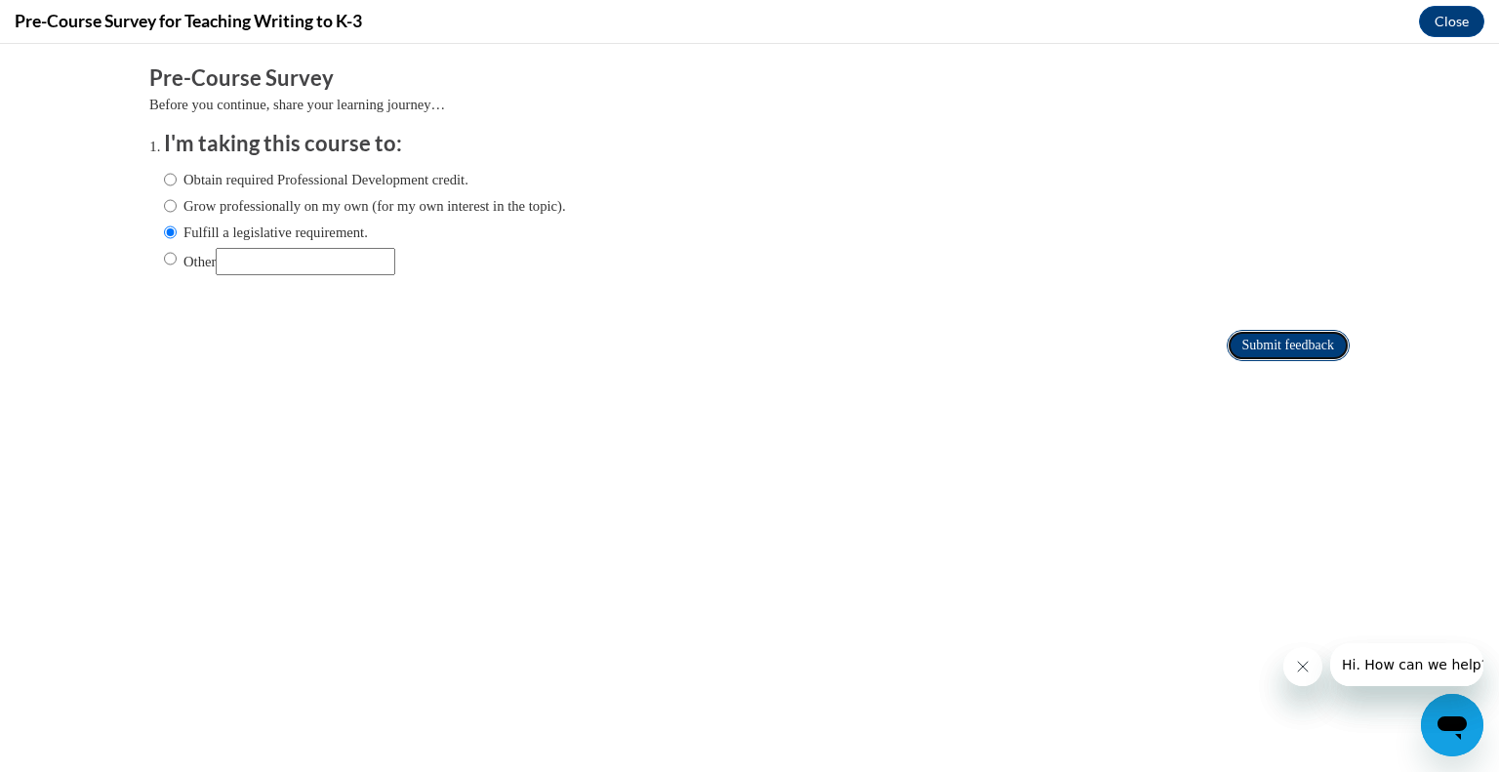
click at [1235, 340] on input "Submit feedback" at bounding box center [1288, 345] width 123 height 31
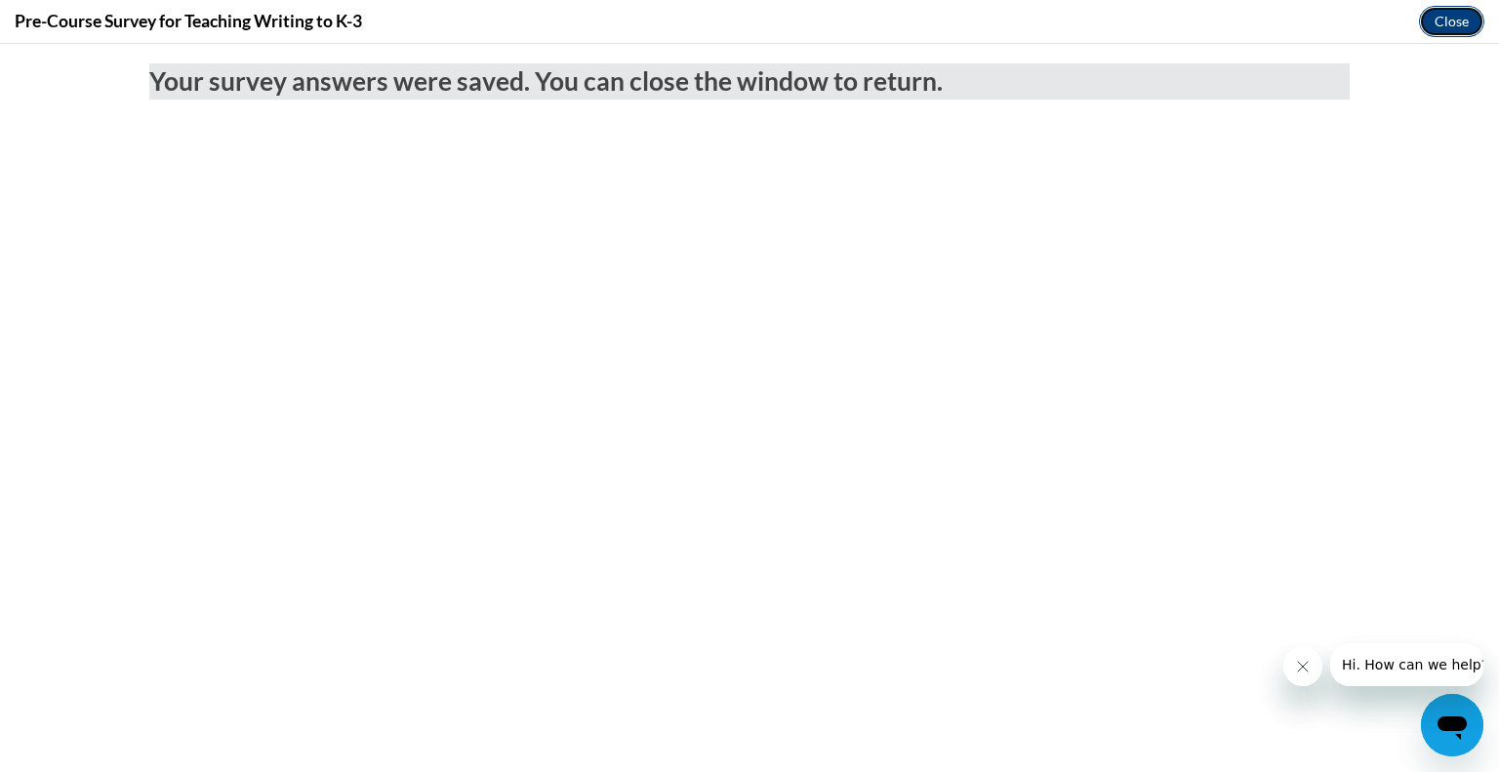
click at [1460, 21] on button "Close" at bounding box center [1451, 21] width 65 height 31
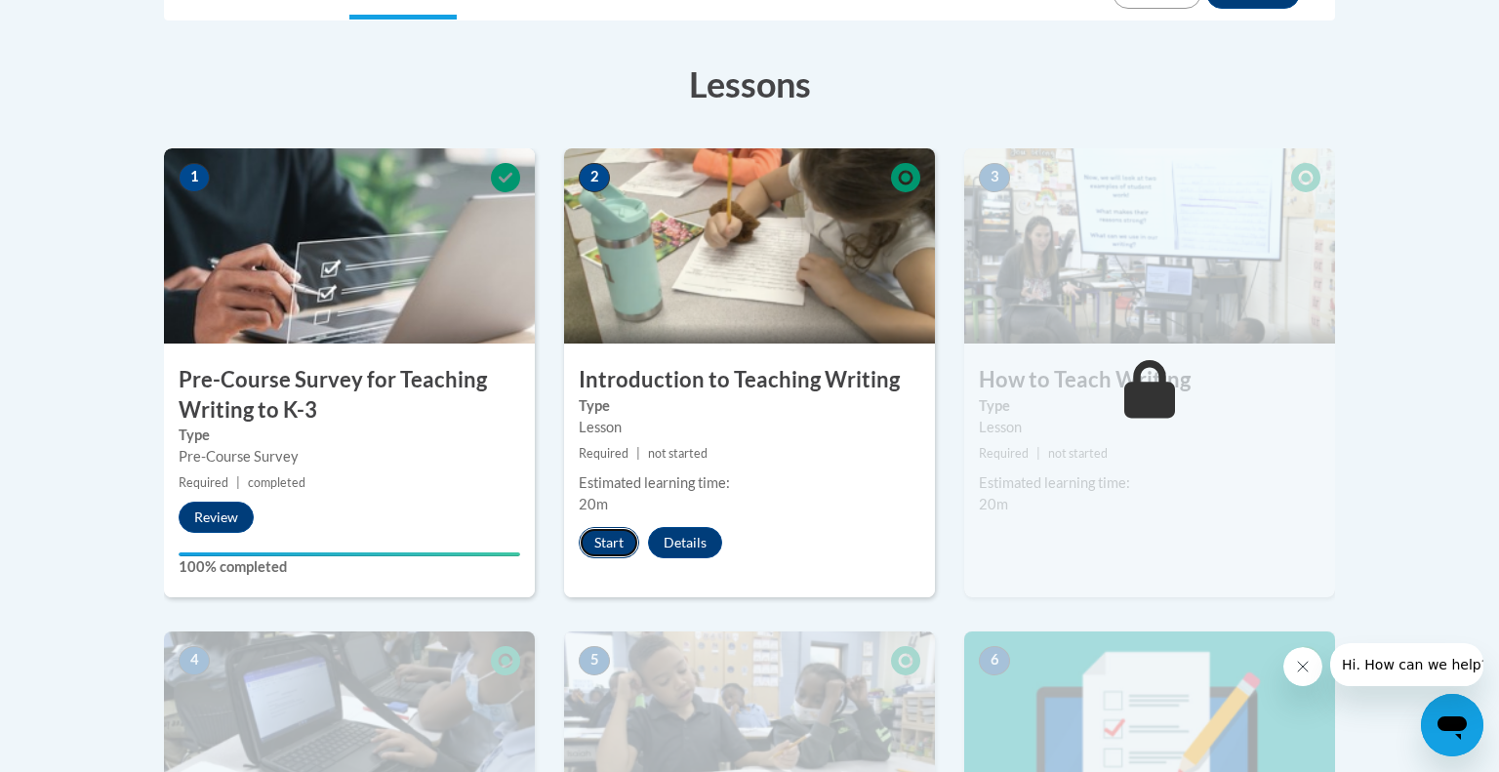
click at [618, 547] on button "Start" at bounding box center [609, 542] width 61 height 31
